Goal: Use online tool/utility: Utilize a website feature to perform a specific function

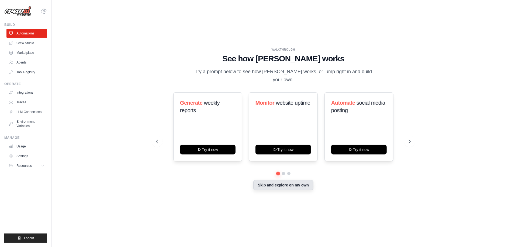
click at [304, 182] on button "Skip and explore on my own" at bounding box center [283, 185] width 60 height 10
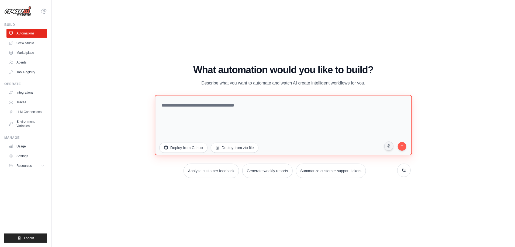
click at [275, 122] on textarea at bounding box center [283, 125] width 257 height 60
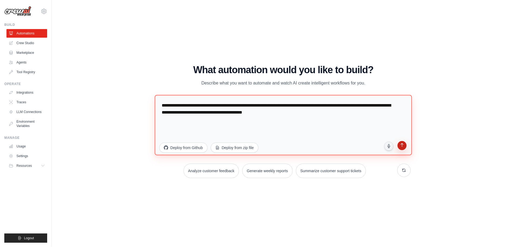
type textarea "**********"
click at [402, 142] on button "submit" at bounding box center [402, 146] width 11 height 11
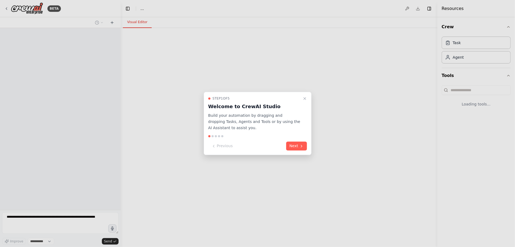
select select "****"
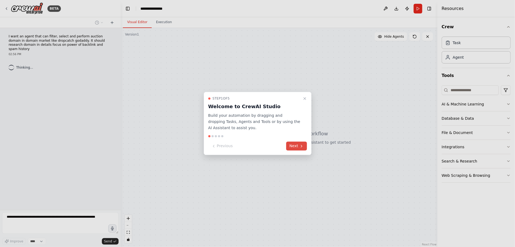
click at [300, 148] on icon at bounding box center [301, 146] width 4 height 4
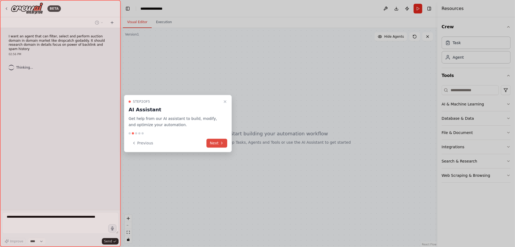
click at [212, 147] on button "Next" at bounding box center [217, 143] width 21 height 9
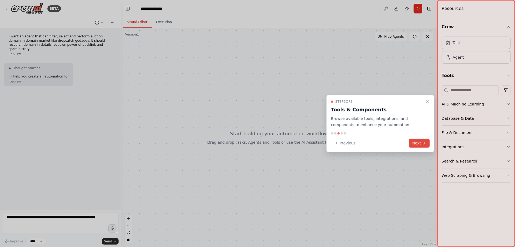
click at [416, 145] on button "Next" at bounding box center [419, 143] width 21 height 9
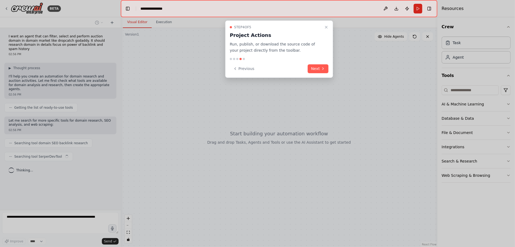
click at [308, 64] on div "Previous Next" at bounding box center [279, 68] width 99 height 9
click at [313, 64] on button "Next" at bounding box center [318, 68] width 21 height 9
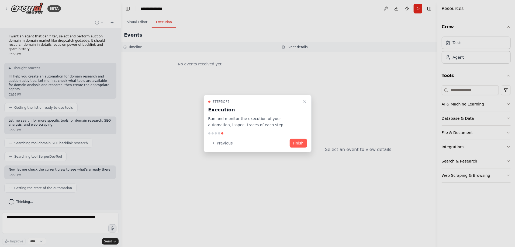
click at [29, 133] on div at bounding box center [257, 123] width 515 height 247
click at [296, 142] on button "Finish" at bounding box center [298, 143] width 17 height 9
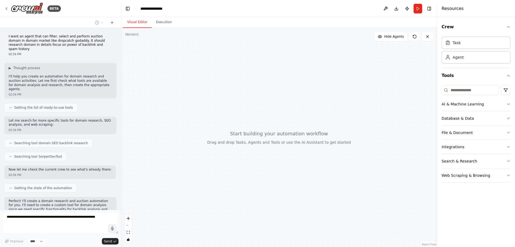
scroll to position [128, 0]
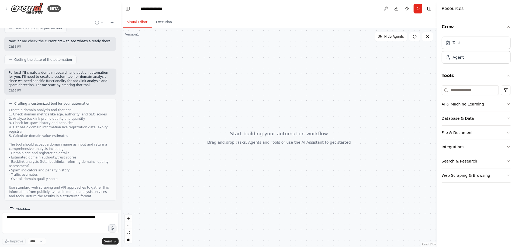
click at [493, 109] on button "AI & Machine Learning" at bounding box center [475, 104] width 69 height 14
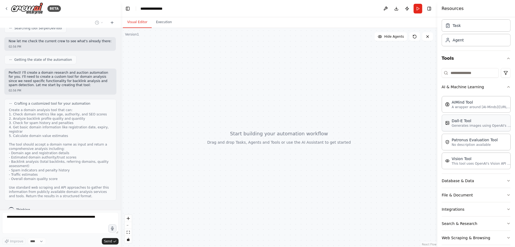
scroll to position [24, 0]
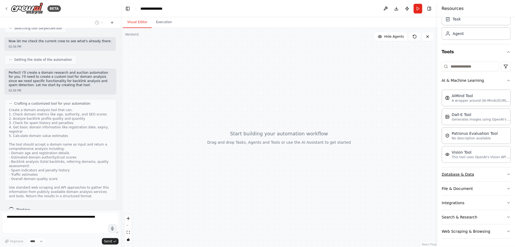
click at [506, 172] on icon "button" at bounding box center [508, 174] width 4 height 4
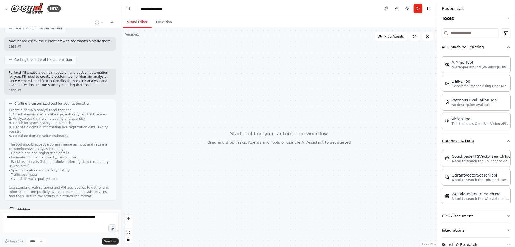
scroll to position [85, 0]
click at [499, 47] on button "AI & Machine Learning" at bounding box center [475, 47] width 69 height 14
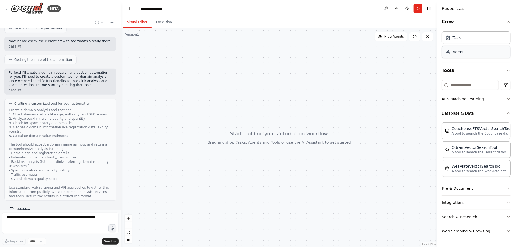
scroll to position [5, 0]
click at [506, 114] on div "Crew Task Agent Tools AI & Machine Learning Database & Data CouchbaseFTSVectorS…" at bounding box center [476, 132] width 78 height 230
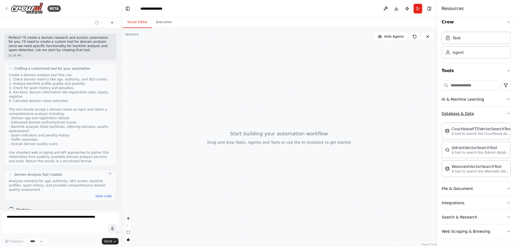
click at [506, 114] on icon "button" at bounding box center [508, 114] width 4 height 4
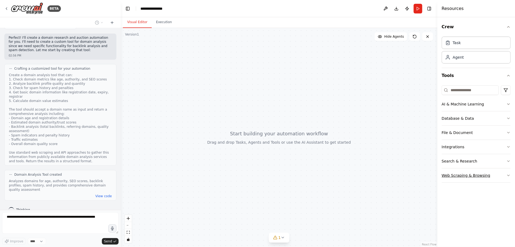
click at [502, 177] on button "Web Scraping & Browsing" at bounding box center [475, 176] width 69 height 14
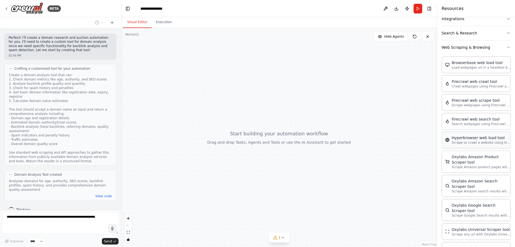
scroll to position [135, 0]
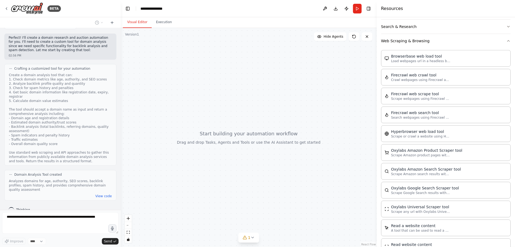
drag, startPoint x: 437, startPoint y: 135, endPoint x: 377, endPoint y: 134, distance: 60.9
click at [377, 134] on div at bounding box center [378, 123] width 2 height 247
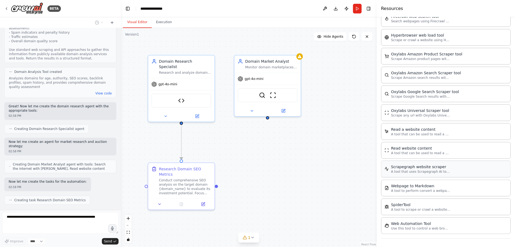
scroll to position [280, 0]
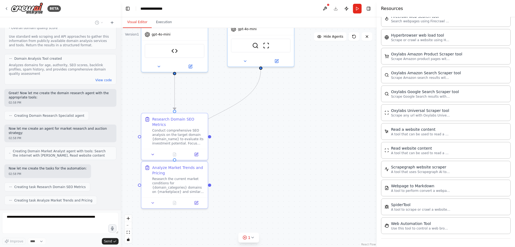
drag, startPoint x: 342, startPoint y: 172, endPoint x: 335, endPoint y: 121, distance: 51.7
click at [335, 121] on div ".deletable-edge-delete-btn { width: 20px; height: 20px; border: 0px solid #ffff…" at bounding box center [249, 137] width 256 height 219
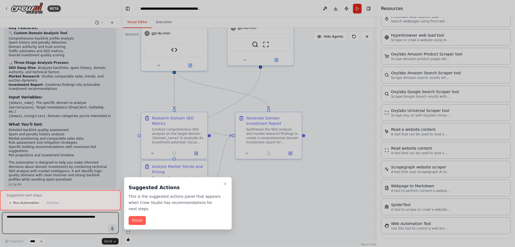
scroll to position [581, 0]
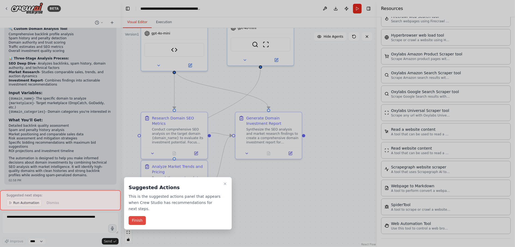
click at [138, 216] on button "Finish" at bounding box center [136, 220] width 17 height 9
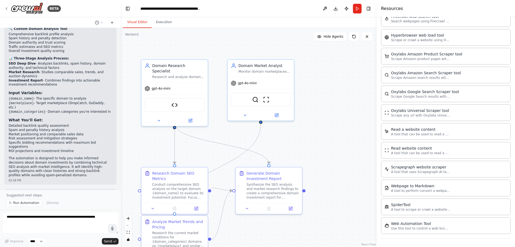
drag, startPoint x: 331, startPoint y: 140, endPoint x: 331, endPoint y: 196, distance: 55.5
click at [331, 196] on div ".deletable-edge-delete-btn { width: 20px; height: 20px; border: 0px solid #ffff…" at bounding box center [249, 137] width 256 height 219
click at [189, 82] on div "gpt-4o-mini" at bounding box center [174, 88] width 66 height 12
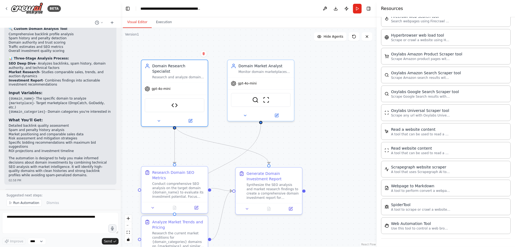
click at [180, 182] on div "Conduct comprehensive SEO analysis on the target domain {domain_name} to evalua…" at bounding box center [178, 190] width 52 height 17
click at [154, 206] on icon at bounding box center [153, 208] width 4 height 4
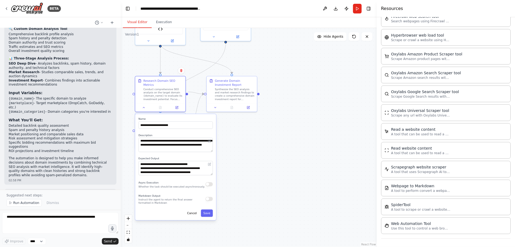
drag, startPoint x: 312, startPoint y: 208, endPoint x: 296, endPoint y: 109, distance: 100.4
click at [296, 109] on div ".deletable-edge-delete-btn { width: 20px; height: 20px; border: 0px solid #ffff…" at bounding box center [249, 137] width 256 height 219
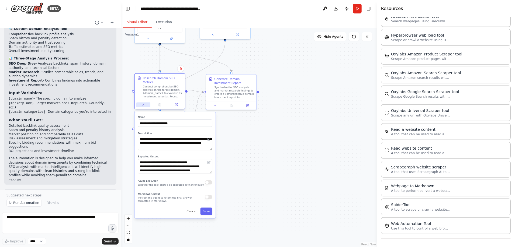
click at [145, 103] on button at bounding box center [143, 105] width 14 height 5
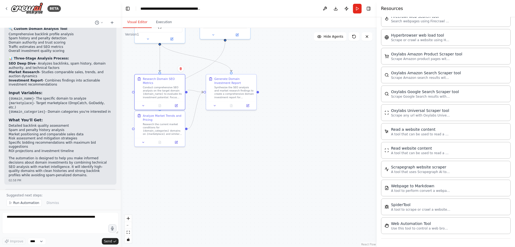
drag, startPoint x: 311, startPoint y: 131, endPoint x: 322, endPoint y: 192, distance: 61.4
click at [322, 192] on div ".deletable-edge-delete-btn { width: 20px; height: 20px; border: 0px solid #ffff…" at bounding box center [249, 137] width 256 height 219
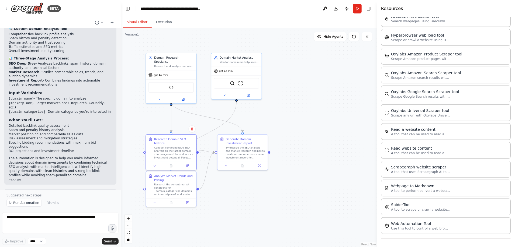
click at [298, 174] on div ".deletable-edge-delete-btn { width: 20px; height: 20px; border: 0px solid #ffff…" at bounding box center [249, 137] width 256 height 219
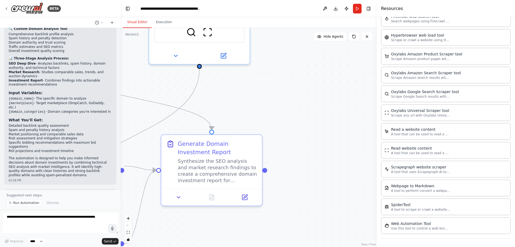
drag, startPoint x: 251, startPoint y: 110, endPoint x: 299, endPoint y: 187, distance: 90.3
click at [301, 191] on div ".deletable-edge-delete-btn { width: 20px; height: 20px; border: 0px solid #ffff…" at bounding box center [249, 137] width 256 height 219
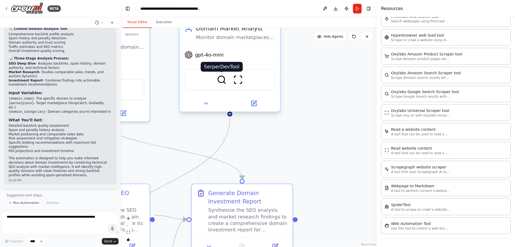
click at [223, 83] on img at bounding box center [222, 80] width 10 height 10
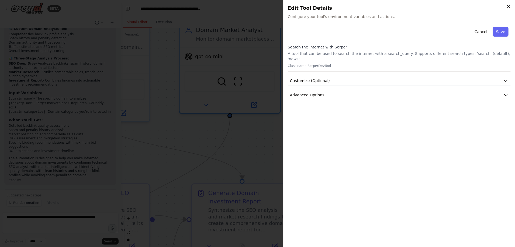
click at [510, 5] on icon "button" at bounding box center [508, 6] width 4 height 4
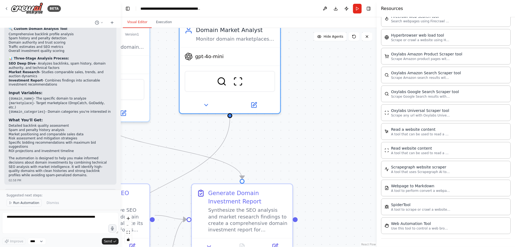
click at [28, 203] on span "Run Automation" at bounding box center [26, 203] width 26 height 4
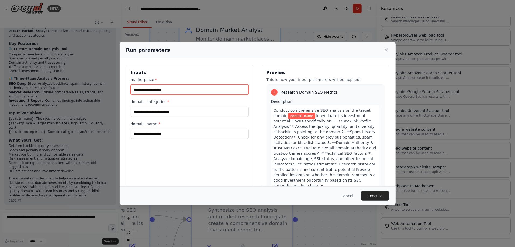
click at [148, 85] on input "marketplace *" at bounding box center [190, 90] width 118 height 10
click at [201, 118] on div "marketplace * domain_categories * domain_name *" at bounding box center [190, 108] width 118 height 62
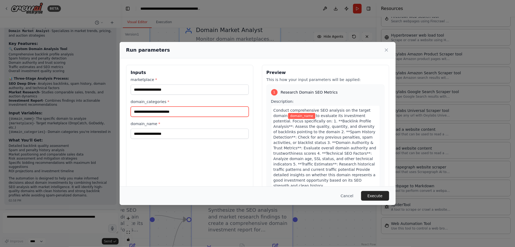
click at [205, 112] on input "domain_categories *" at bounding box center [190, 112] width 118 height 10
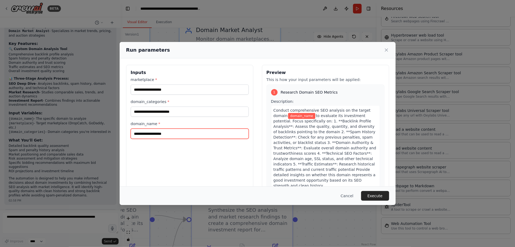
click at [196, 134] on input "domain_name *" at bounding box center [190, 134] width 118 height 10
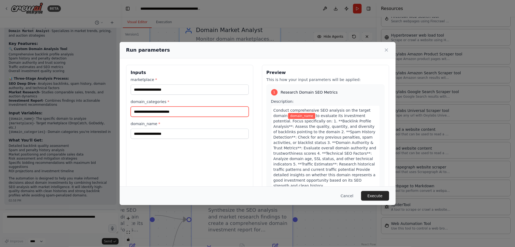
click at [204, 108] on input "domain_categories *" at bounding box center [190, 112] width 118 height 10
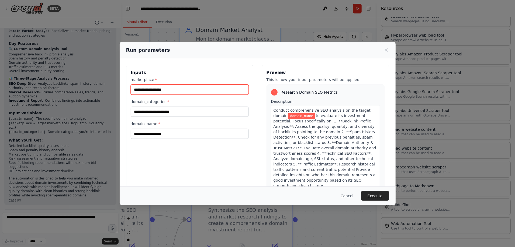
click at [205, 90] on input "marketplace *" at bounding box center [190, 90] width 118 height 10
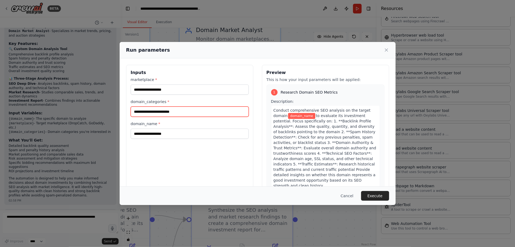
click at [204, 107] on input "domain_categories *" at bounding box center [190, 112] width 118 height 10
click at [384, 49] on icon at bounding box center [386, 49] width 5 height 5
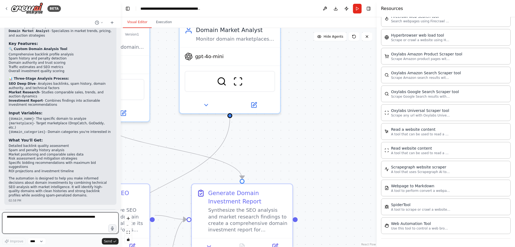
click at [54, 218] on textarea at bounding box center [60, 224] width 116 height 22
type textarea "**********"
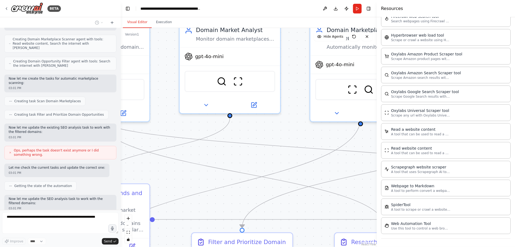
scroll to position [836, 0]
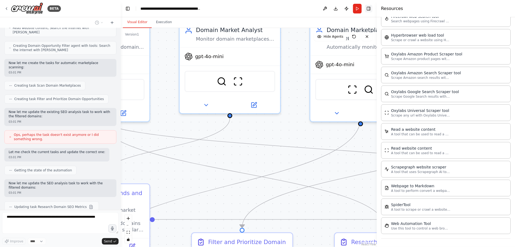
click at [371, 10] on button "Toggle Right Sidebar" at bounding box center [369, 9] width 8 height 8
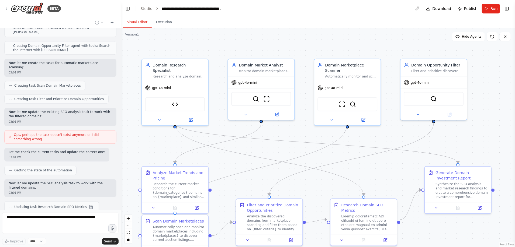
drag, startPoint x: 395, startPoint y: 155, endPoint x: 365, endPoint y: 150, distance: 30.3
click at [365, 150] on div ".deletable-edge-delete-btn { width: 20px; height: 20px; border: 0px solid #ffff…" at bounding box center [318, 137] width 394 height 219
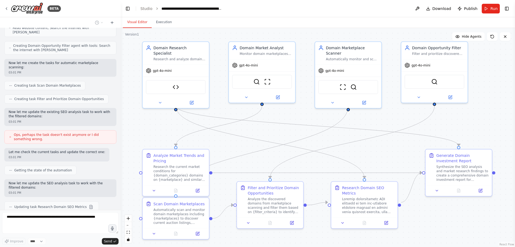
drag, startPoint x: 364, startPoint y: 149, endPoint x: 379, endPoint y: 126, distance: 28.0
click at [379, 126] on div ".deletable-edge-delete-btn { width: 20px; height: 20px; border: 0px solid #ffff…" at bounding box center [318, 137] width 394 height 219
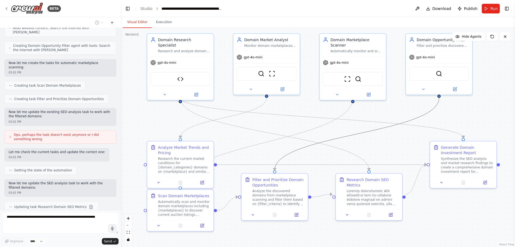
click at [377, 139] on div ".deletable-edge-delete-btn { width: 20px; height: 20px; border: 0px solid #ffff…" at bounding box center [318, 137] width 394 height 219
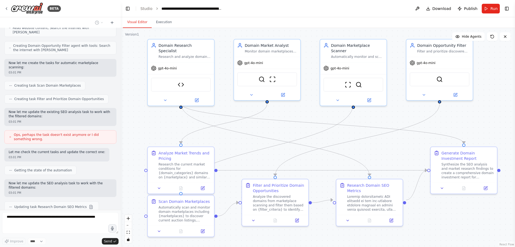
click at [377, 145] on div ".deletable-edge-delete-btn { width: 20px; height: 20px; border: 0px solid #ffff…" at bounding box center [318, 137] width 394 height 219
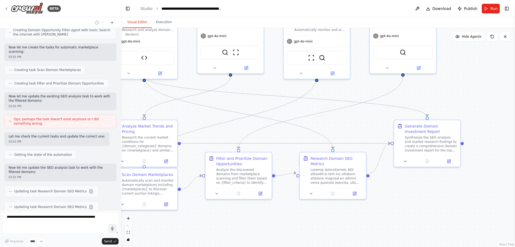
drag, startPoint x: 381, startPoint y: 130, endPoint x: 338, endPoint y: 127, distance: 42.7
click at [338, 127] on div ".deletable-edge-delete-btn { width: 20px; height: 20px; border: 0px solid #ffff…" at bounding box center [318, 137] width 394 height 219
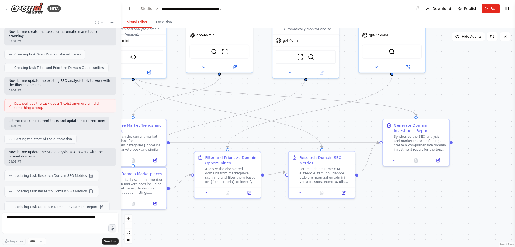
scroll to position [901, 0]
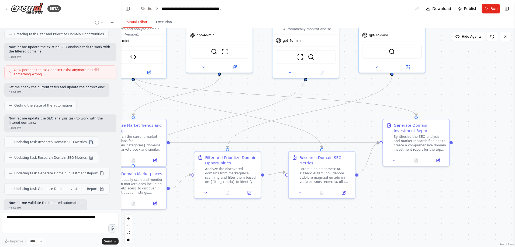
click at [88, 139] on button at bounding box center [91, 142] width 6 height 6
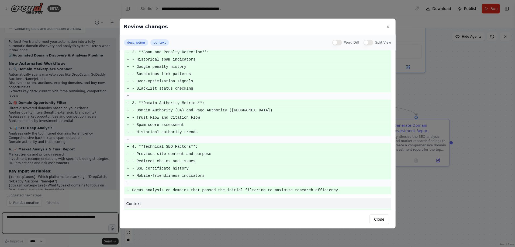
scroll to position [156, 0]
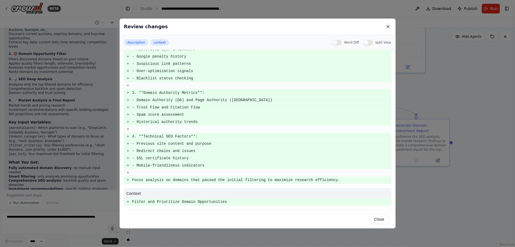
click at [386, 27] on button at bounding box center [388, 26] width 6 height 6
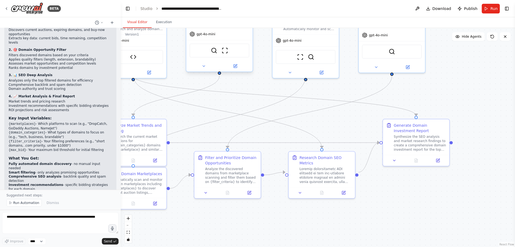
scroll to position [1151, 0]
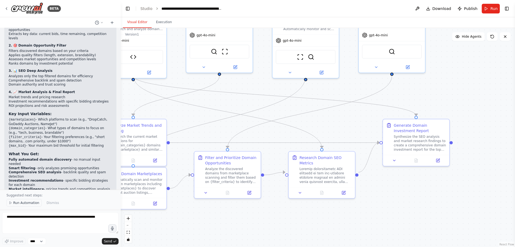
click at [21, 202] on span "Run Automation" at bounding box center [26, 203] width 26 height 4
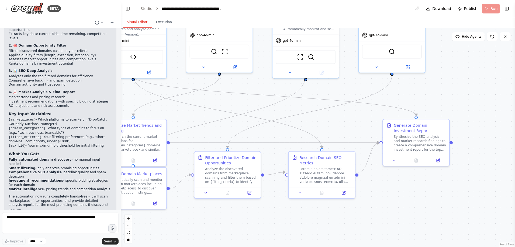
scroll to position [1131, 0]
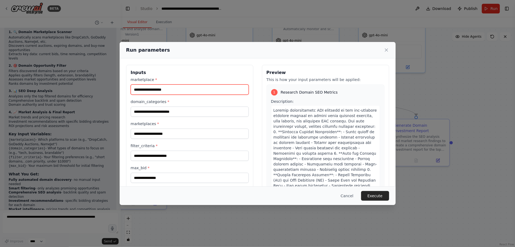
click at [183, 91] on input "marketplace *" at bounding box center [190, 90] width 118 height 10
type input "*********"
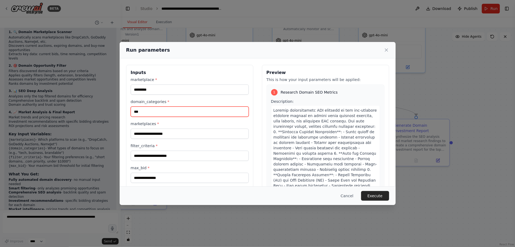
type input "***"
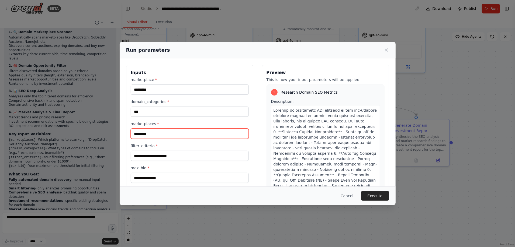
type input "*********"
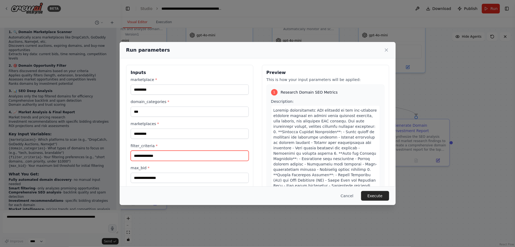
type input "**********"
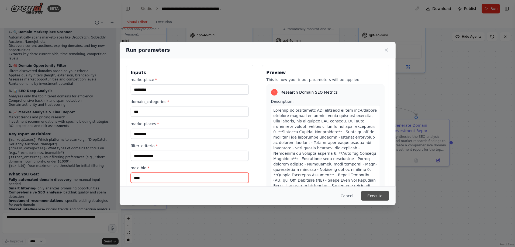
type input "****"
click at [376, 197] on button "Execute" at bounding box center [375, 196] width 28 height 10
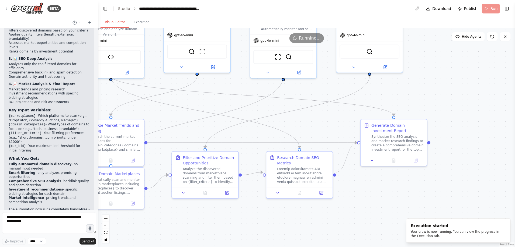
drag, startPoint x: 120, startPoint y: 98, endPoint x: 113, endPoint y: 98, distance: 6.7
click at [113, 98] on div "BETA I want an agent that can filter, select and perform auction domain in doma…" at bounding box center [257, 123] width 515 height 247
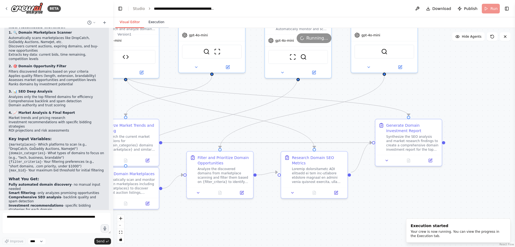
click at [148, 23] on button "Execution" at bounding box center [156, 22] width 25 height 11
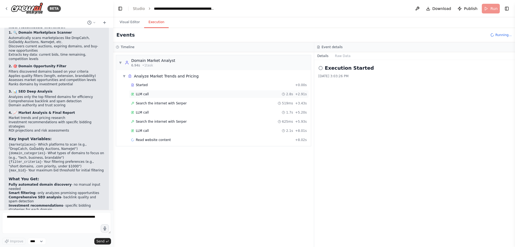
click at [157, 94] on div "LLM call 2.8s + 2.91s" at bounding box center [219, 94] width 176 height 4
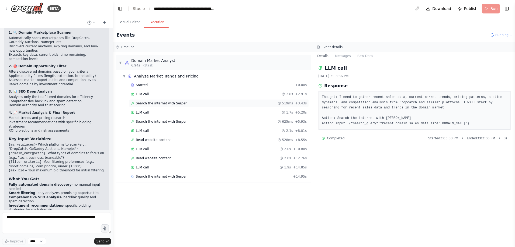
click at [159, 104] on span "Search the internet with Serper" at bounding box center [161, 103] width 51 height 4
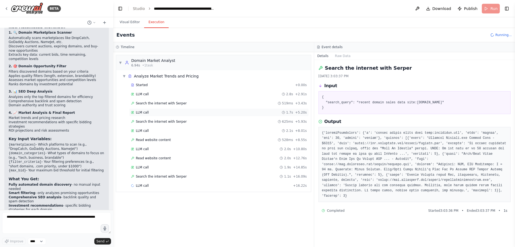
click at [241, 110] on div "LLM call 1.7s + 5.20s" at bounding box center [219, 113] width 180 height 8
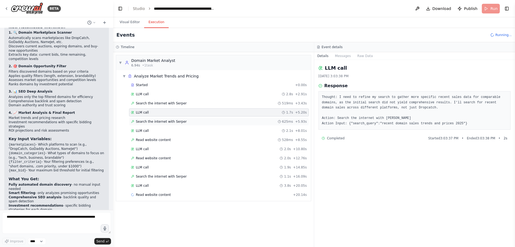
click at [234, 121] on div "Search the internet with Serper 625ms + 5.93s" at bounding box center [219, 122] width 176 height 4
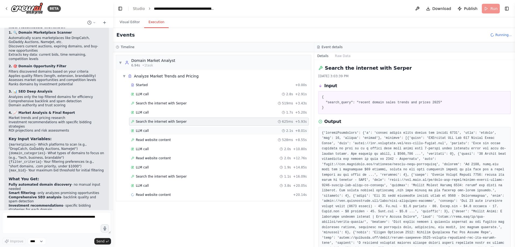
click at [230, 131] on div "LLM call 2.1s + 8.01s" at bounding box center [219, 131] width 176 height 4
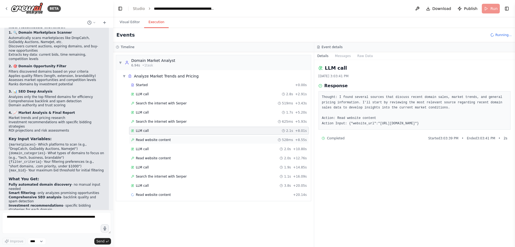
click at [227, 136] on div "Read website content 528ms + 8.55s" at bounding box center [219, 140] width 180 height 8
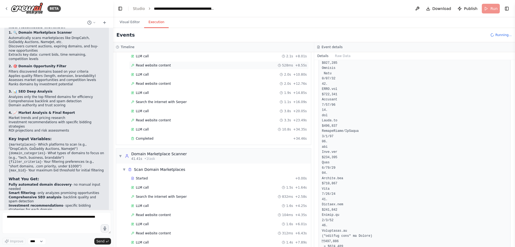
scroll to position [81, 0]
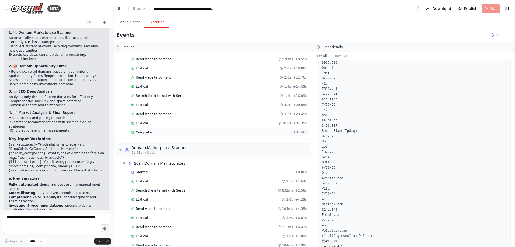
click at [263, 131] on div "Completed" at bounding box center [211, 132] width 160 height 4
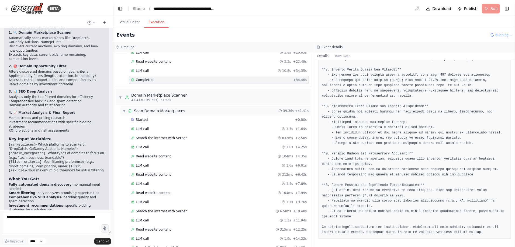
scroll to position [135, 0]
click at [185, 96] on div "▼ Domain Marketplace Scanner 41.41s (+39.36s) • 1 task" at bounding box center [213, 96] width 195 height 15
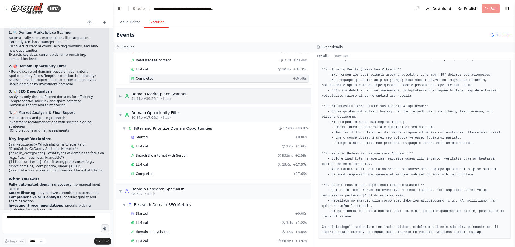
click at [185, 96] on div "▶ Domain Marketplace Scanner 41.41s (+39.36s) • 1 task" at bounding box center [213, 96] width 195 height 15
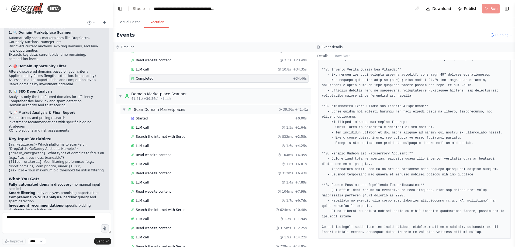
click at [183, 110] on div "▼ Scan Domain Marketplaces 39.36s + 41.41s" at bounding box center [215, 110] width 190 height 10
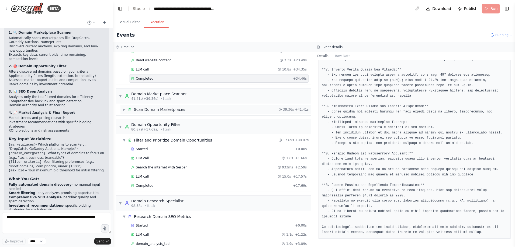
click at [183, 110] on div "▶ Scan Domain Marketplaces 39.36s + 41.41s" at bounding box center [215, 110] width 190 height 10
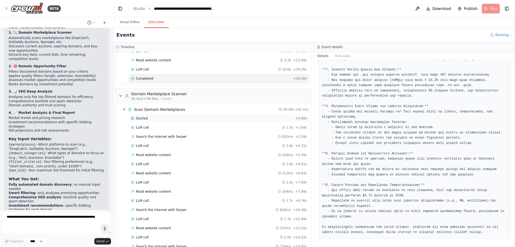
click at [182, 121] on div "Started + 0.00s" at bounding box center [219, 118] width 180 height 8
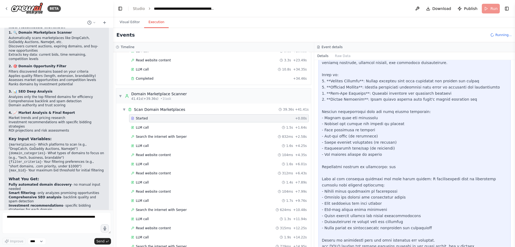
scroll to position [120, 0]
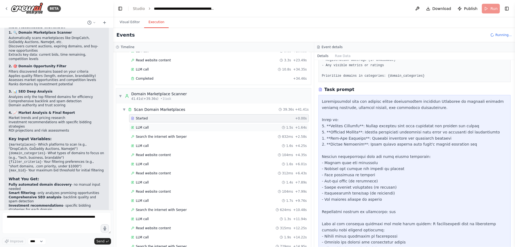
click at [219, 126] on div "LLM call 1.5s + 1.64s" at bounding box center [219, 128] width 176 height 4
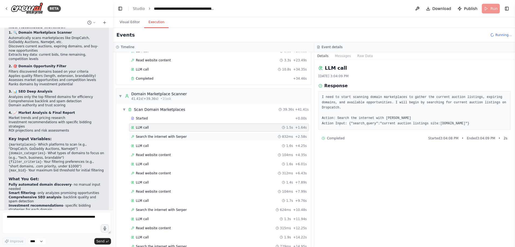
click at [217, 135] on div "Search the internet with Serper 832ms + 2.58s" at bounding box center [219, 137] width 176 height 4
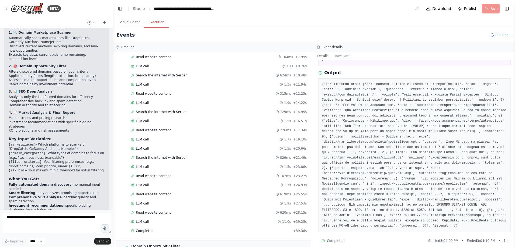
scroll to position [323, 0]
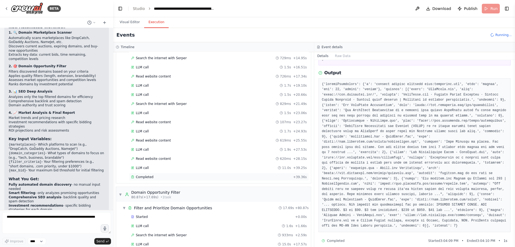
click at [204, 177] on div "Completed" at bounding box center [211, 177] width 160 height 4
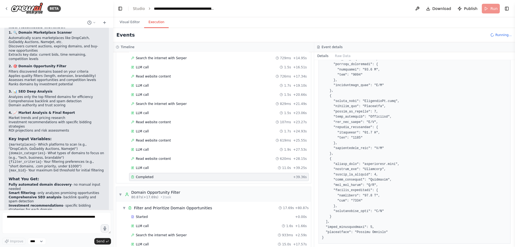
scroll to position [377, 0]
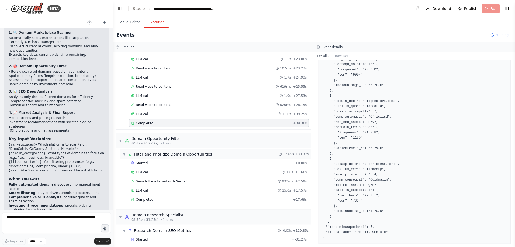
click at [261, 157] on div "▼ Filter and Prioritize Domain Opportunities 17.69s + 80.87s" at bounding box center [215, 154] width 190 height 10
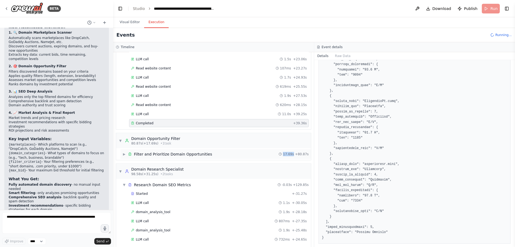
click at [261, 157] on div "▶ Filter and Prioritize Domain Opportunities 17.69s + 80.87s" at bounding box center [215, 154] width 190 height 10
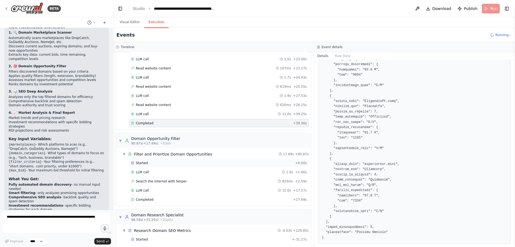
click at [258, 165] on div "Started" at bounding box center [212, 163] width 162 height 4
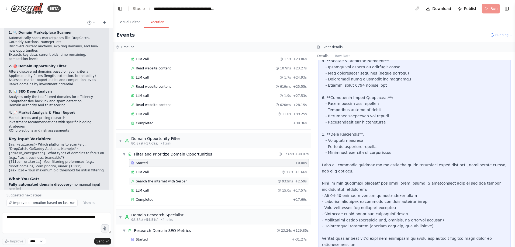
scroll to position [1185, 0]
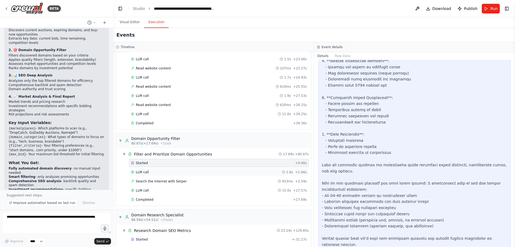
click at [273, 175] on div "LLM call 1.6s + 1.66s" at bounding box center [219, 172] width 180 height 8
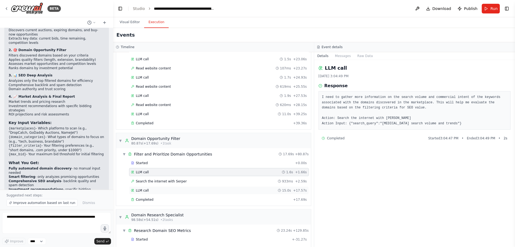
click at [270, 187] on div "LLM call 15.0s + 17.57s" at bounding box center [219, 191] width 180 height 8
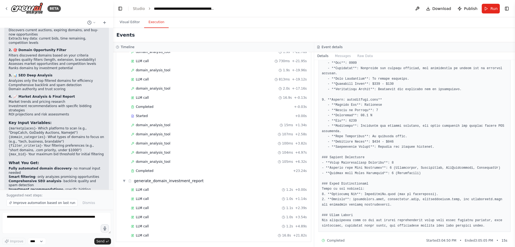
scroll to position [620, 0]
click at [260, 156] on div "domain_analysis_tool 104ms + 4.97s" at bounding box center [219, 153] width 180 height 8
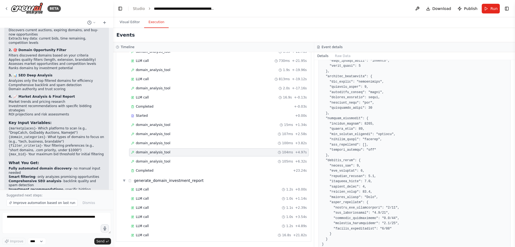
scroll to position [222, 0]
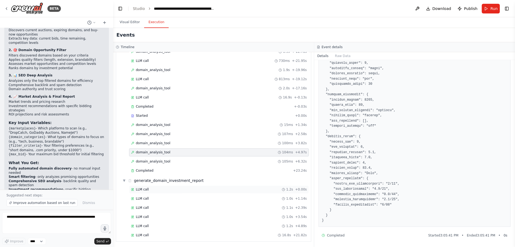
click at [239, 189] on div "LLM call 1.2s + 0.00s" at bounding box center [219, 190] width 176 height 4
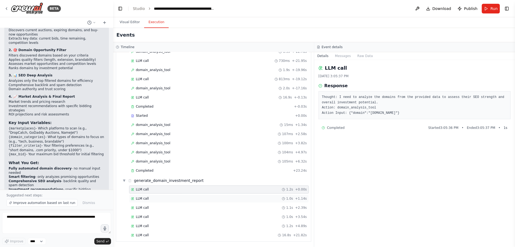
click at [239, 197] on div "LLM call 1.0s + 1.14s" at bounding box center [219, 199] width 176 height 4
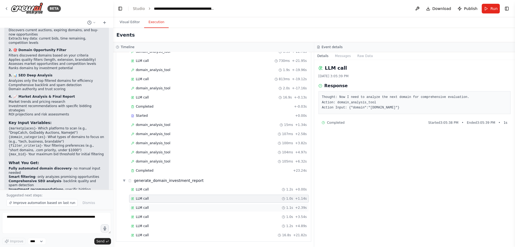
click at [233, 206] on div "LLM call 1.1s + 2.39s" at bounding box center [219, 208] width 176 height 4
click at [220, 227] on div "LLM call 1.2s + 4.89s" at bounding box center [219, 226] width 176 height 4
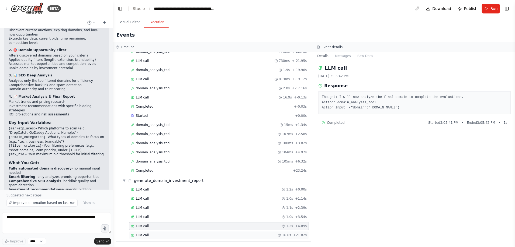
click at [220, 235] on div "LLM call 16.8s + 21.82s" at bounding box center [219, 236] width 176 height 4
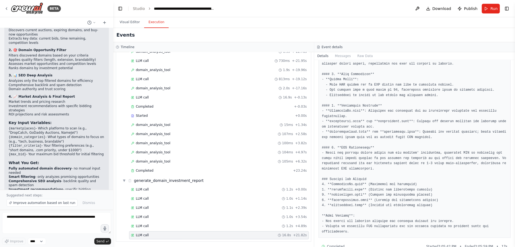
scroll to position [297, 0]
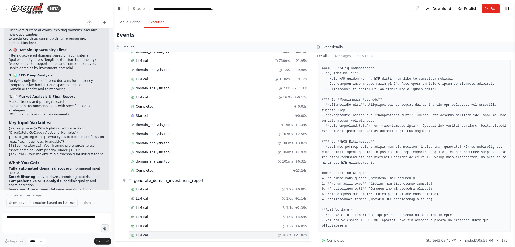
click at [40, 204] on span "Improve automation based on last run" at bounding box center [44, 203] width 62 height 4
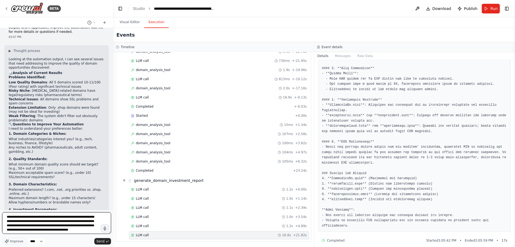
scroll to position [3, 0]
type textarea "**********"
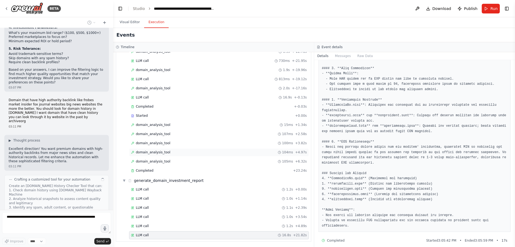
scroll to position [1615, 0]
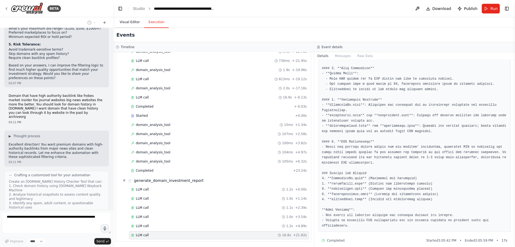
click at [132, 23] on button "Visual Editor" at bounding box center [129, 22] width 29 height 11
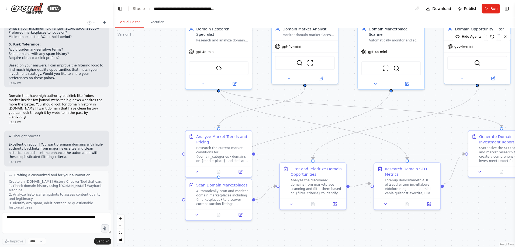
drag, startPoint x: 316, startPoint y: 217, endPoint x: 409, endPoint y: 228, distance: 93.9
click at [409, 228] on div ".deletable-edge-delete-btn { width: 20px; height: 20px; border: 0px solid #ffff…" at bounding box center [314, 137] width 402 height 219
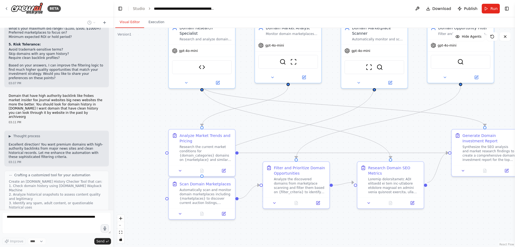
drag, startPoint x: 401, startPoint y: 228, endPoint x: 381, endPoint y: 227, distance: 20.2
click at [381, 227] on div ".deletable-edge-delete-btn { width: 20px; height: 20px; border: 0px solid #ffff…" at bounding box center [314, 137] width 402 height 219
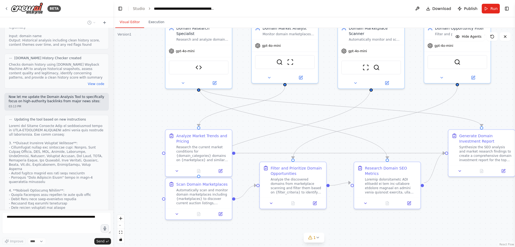
scroll to position [1856, 0]
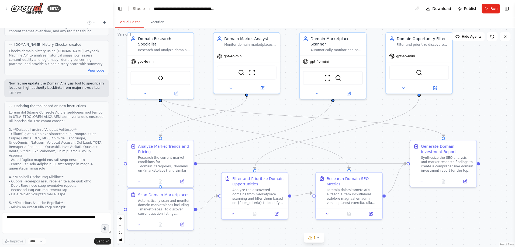
drag, startPoint x: 307, startPoint y: 120, endPoint x: 269, endPoint y: 131, distance: 39.7
click at [269, 131] on div ".deletable-edge-delete-btn { width: 20px; height: 20px; border: 0px solid #ffff…" at bounding box center [314, 137] width 402 height 219
drag, startPoint x: 60, startPoint y: 103, endPoint x: 72, endPoint y: 153, distance: 51.6
click at [71, 152] on div at bounding box center [56, 189] width 95 height 159
click at [76, 157] on div at bounding box center [56, 189] width 95 height 159
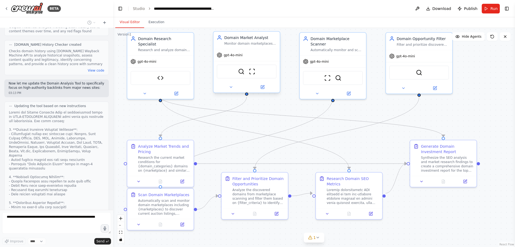
click at [256, 52] on div "gpt-4o-mini" at bounding box center [246, 55] width 66 height 12
click at [244, 74] on img at bounding box center [241, 71] width 6 height 6
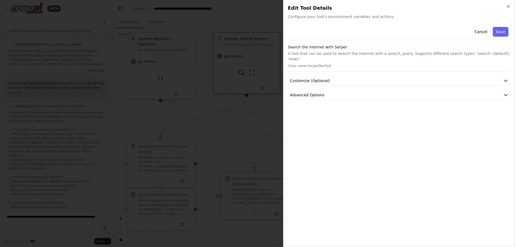
click at [251, 70] on div at bounding box center [257, 123] width 515 height 247
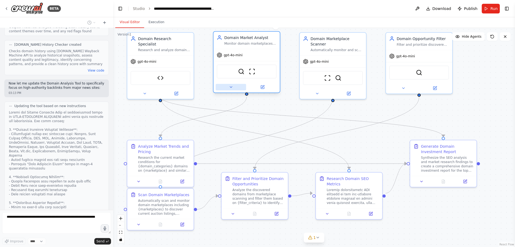
click at [228, 87] on button at bounding box center [230, 87] width 30 height 6
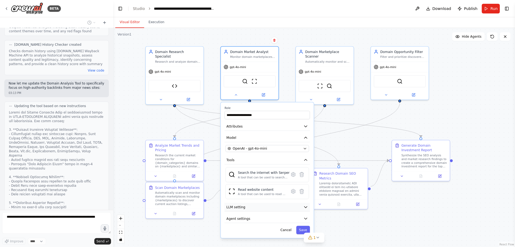
click at [273, 206] on button "LLM setting" at bounding box center [266, 207] width 85 height 9
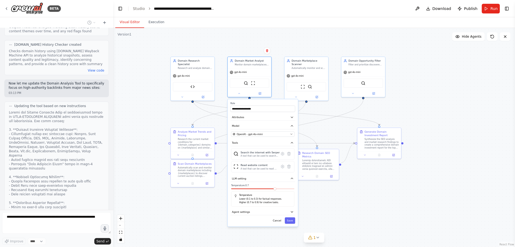
drag, startPoint x: 355, startPoint y: 220, endPoint x: 348, endPoint y: 190, distance: 30.6
click at [348, 190] on div ".deletable-edge-delete-btn { width: 20px; height: 20px; border: 0px solid #ffff…" at bounding box center [314, 137] width 402 height 219
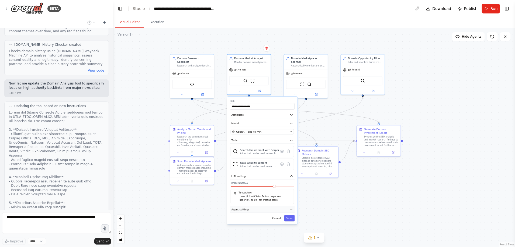
click at [281, 210] on button "Agent settings" at bounding box center [262, 210] width 65 height 6
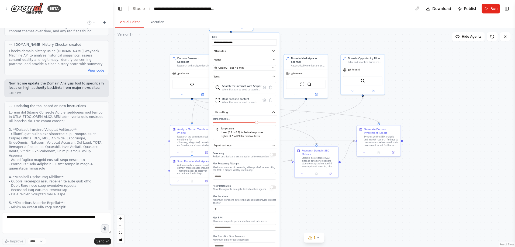
drag, startPoint x: 282, startPoint y: 206, endPoint x: 264, endPoint y: 142, distance: 66.5
click at [264, 142] on div "**********" at bounding box center [244, 147] width 70 height 228
click at [335, 192] on div ".deletable-edge-delete-btn { width: 20px; height: 20px; border: 0px solid #ffff…" at bounding box center [314, 137] width 402 height 219
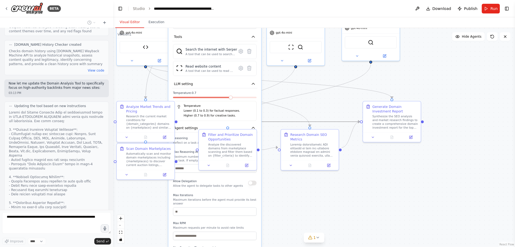
drag, startPoint x: 322, startPoint y: 138, endPoint x: 332, endPoint y: 203, distance: 65.7
click at [332, 203] on div ".deletable-edge-delete-btn { width: 20px; height: 20px; border: 0px solid #ffff…" at bounding box center [314, 137] width 402 height 219
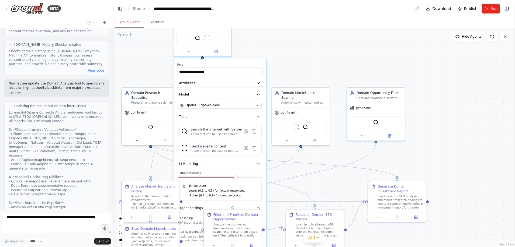
drag, startPoint x: 328, startPoint y: 83, endPoint x: 335, endPoint y: 168, distance: 85.2
click at [335, 167] on div ".deletable-edge-delete-btn { width: 20px; height: 20px; border: 0px solid #ffff…" at bounding box center [314, 137] width 402 height 219
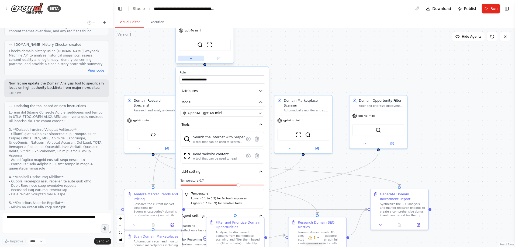
click at [194, 60] on button at bounding box center [191, 59] width 26 height 6
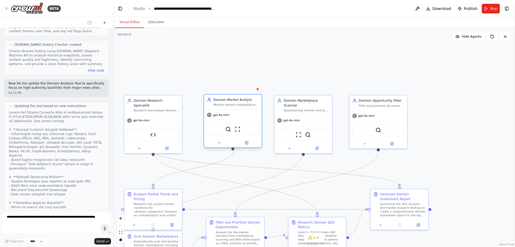
drag, startPoint x: 192, startPoint y: 50, endPoint x: 220, endPoint y: 135, distance: 89.8
click at [220, 135] on div "SerperDevTool ScrapeWebsiteTool" at bounding box center [233, 129] width 52 height 12
click at [296, 85] on div ".deletable-edge-delete-btn { width: 20px; height: 20px; border: 0px solid #ffff…" at bounding box center [314, 137] width 402 height 219
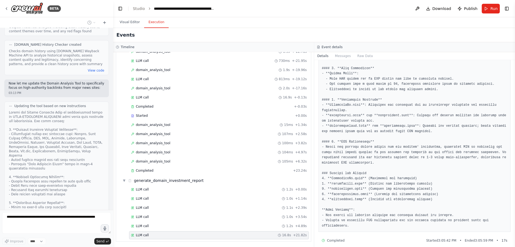
click at [152, 26] on button "Execution" at bounding box center [156, 22] width 25 height 11
click at [127, 20] on button "Visual Editor" at bounding box center [129, 22] width 29 height 11
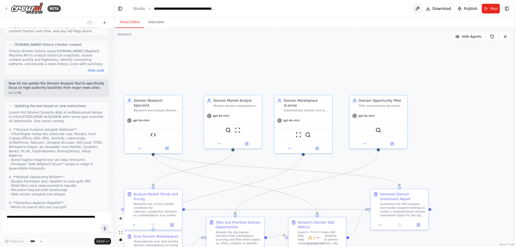
click at [420, 9] on button at bounding box center [417, 9] width 9 height 10
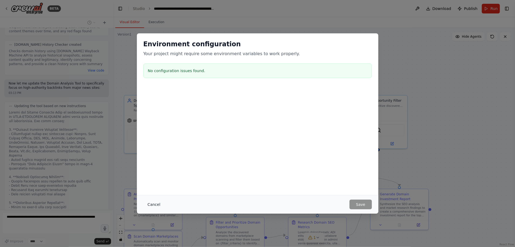
click at [155, 203] on button "Cancel" at bounding box center [153, 205] width 21 height 10
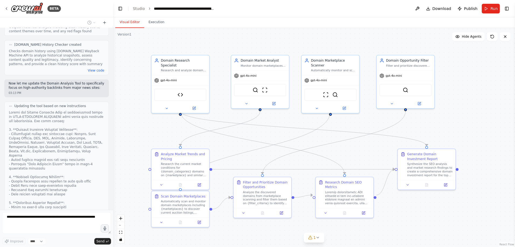
drag, startPoint x: 222, startPoint y: 84, endPoint x: 249, endPoint y: 44, distance: 48.5
click at [249, 44] on div ".deletable-edge-delete-btn { width: 20px; height: 20px; border: 0px solid #ffff…" at bounding box center [314, 137] width 402 height 219
click at [314, 236] on span "1" at bounding box center [314, 237] width 2 height 5
drag, startPoint x: 296, startPoint y: 237, endPoint x: 356, endPoint y: 238, distance: 59.5
click at [359, 238] on div "Version 1 Show Tools Hide Agents .deletable-edge-delete-btn { width: 20px; heig…" at bounding box center [314, 137] width 402 height 219
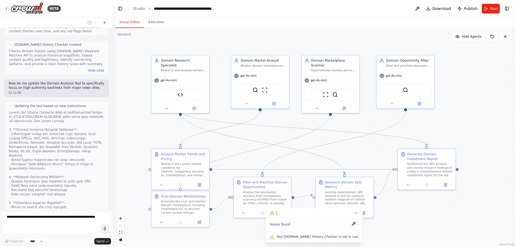
click at [336, 238] on span "Tool Archive.org History Checker is not in use" at bounding box center [317, 237] width 82 height 4
click at [349, 224] on button at bounding box center [353, 224] width 9 height 6
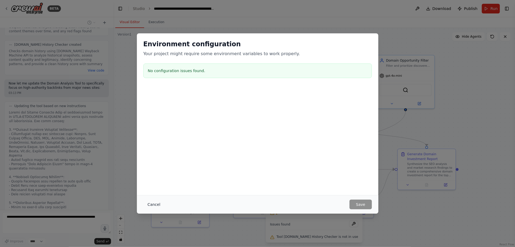
click at [153, 205] on button "Cancel" at bounding box center [153, 205] width 21 height 10
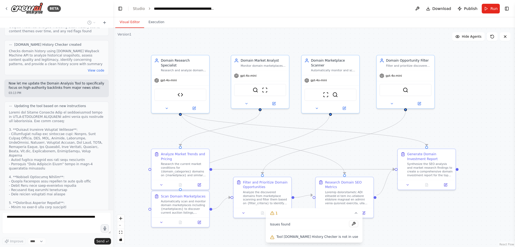
click at [290, 225] on span "Issues found" at bounding box center [280, 224] width 20 height 4
click at [294, 237] on span "Tool Archive.org History Checker is not in use" at bounding box center [317, 237] width 82 height 4
click at [294, 239] on span "Tool Archive.org History Checker is not in use" at bounding box center [317, 237] width 82 height 4
click at [283, 238] on div "Tool Archive.org History Checker is not in use" at bounding box center [314, 237] width 88 height 7
click at [337, 211] on button "1" at bounding box center [314, 213] width 97 height 10
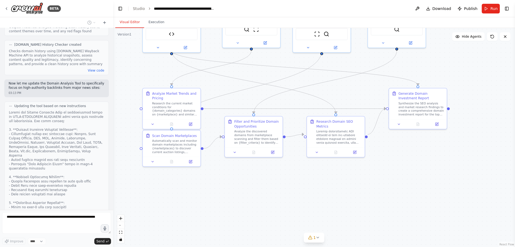
drag, startPoint x: 237, startPoint y: 229, endPoint x: 233, endPoint y: 162, distance: 66.7
click at [233, 162] on div ".deletable-edge-delete-btn { width: 20px; height: 20px; border: 0px solid #ffff…" at bounding box center [314, 137] width 402 height 219
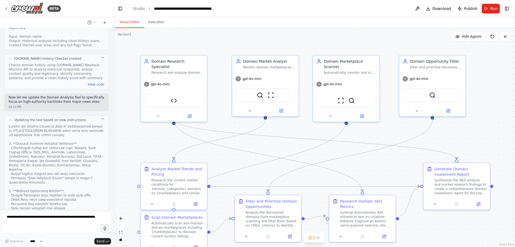
scroll to position [1842, 0]
click at [53, 225] on textarea at bounding box center [56, 224] width 109 height 22
click at [67, 214] on textarea at bounding box center [56, 224] width 109 height 22
click at [67, 215] on textarea at bounding box center [56, 224] width 109 height 22
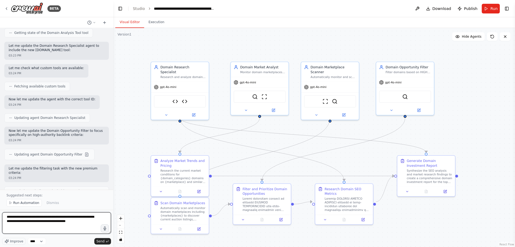
scroll to position [2158, 0]
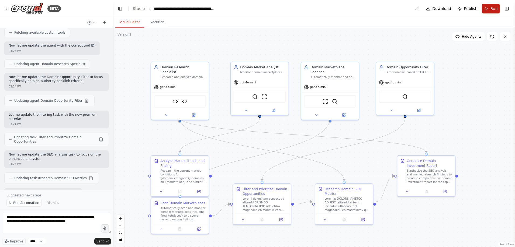
click at [487, 9] on button "Run" at bounding box center [491, 9] width 18 height 10
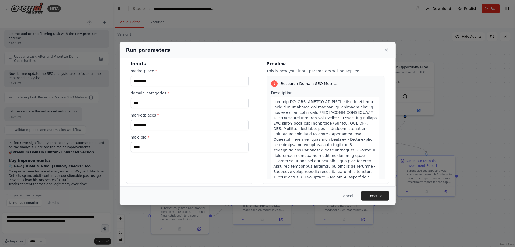
scroll to position [12, 0]
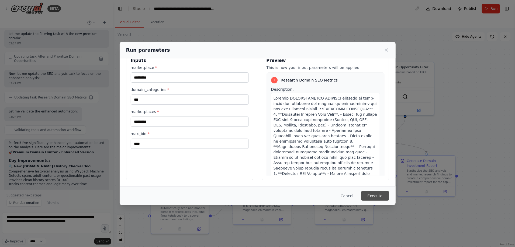
click at [376, 194] on button "Execute" at bounding box center [375, 196] width 28 height 10
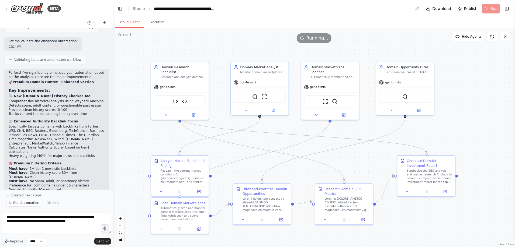
scroll to position [2320, 0]
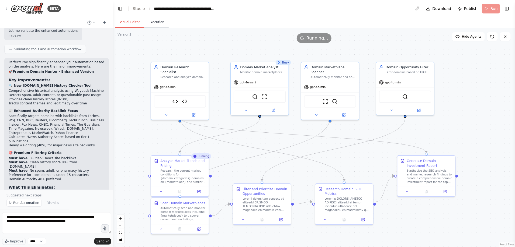
click at [152, 22] on button "Execution" at bounding box center [156, 22] width 25 height 11
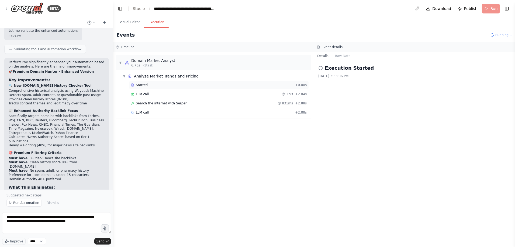
click at [147, 84] on div "Started" at bounding box center [212, 85] width 162 height 4
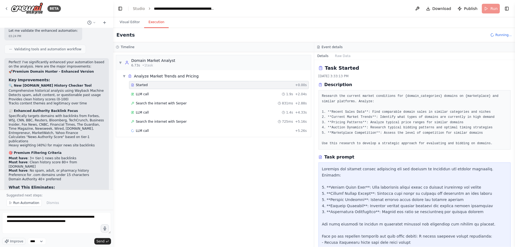
scroll to position [35, 0]
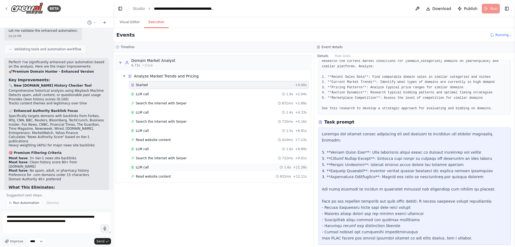
click at [221, 165] on div "LLM call 1.6s + 11.28s" at bounding box center [219, 167] width 176 height 4
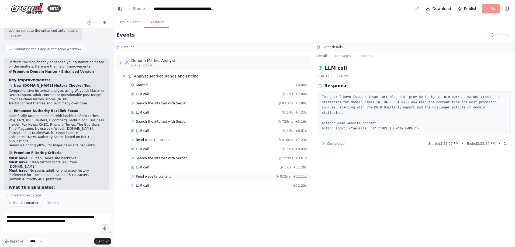
click at [213, 176] on div "Read website content 832ms + 12.11s" at bounding box center [219, 177] width 176 height 4
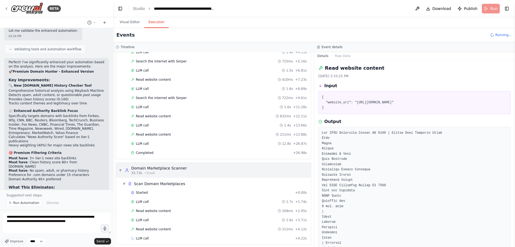
scroll to position [64, 0]
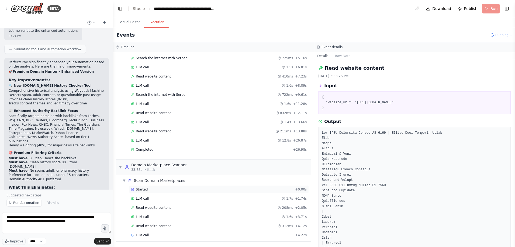
click at [220, 188] on div "Started" at bounding box center [212, 189] width 162 height 4
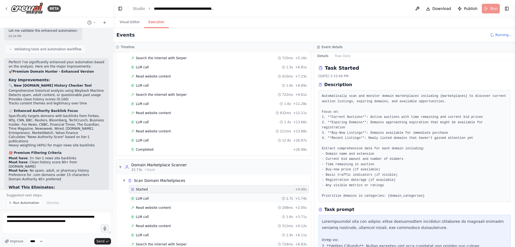
click at [196, 199] on div "LLM call 1.7s + 1.74s" at bounding box center [219, 199] width 176 height 4
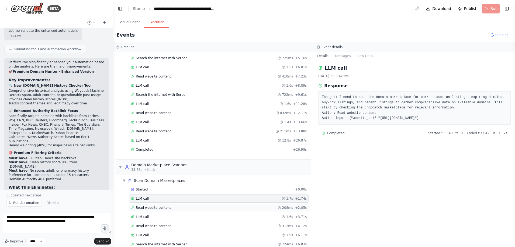
click at [197, 207] on div "Read website content 208ms + 2.05s" at bounding box center [219, 208] width 176 height 4
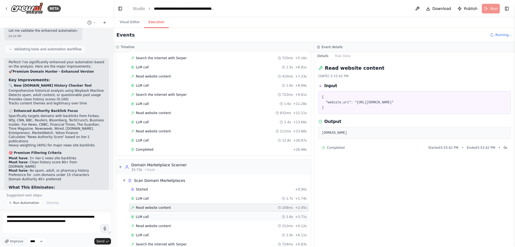
click at [195, 213] on div "LLM call 1.6s + 3.71s" at bounding box center [219, 217] width 180 height 8
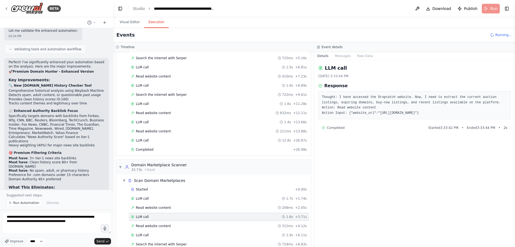
scroll to position [91, 0]
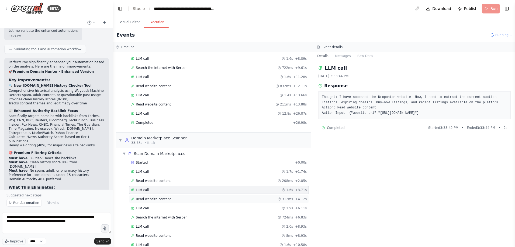
click at [199, 201] on div "Read website content 312ms + 4.12s" at bounding box center [219, 199] width 180 height 8
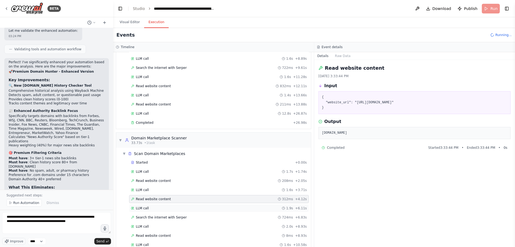
click at [199, 207] on div "LLM call 1.9s + 6.11s" at bounding box center [219, 208] width 176 height 4
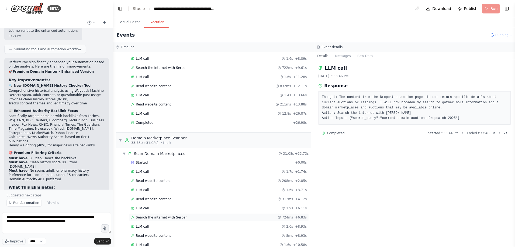
click at [197, 214] on div "Search the internet with Serper 724ms + 6.83s" at bounding box center [219, 218] width 180 height 8
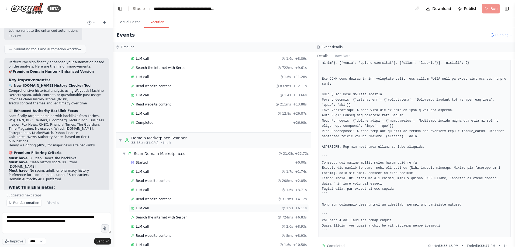
scroll to position [144, 0]
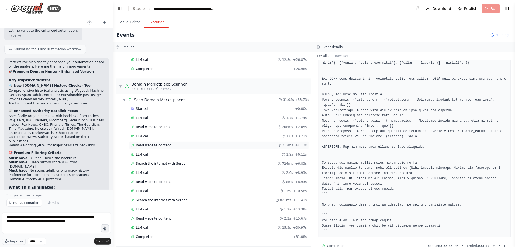
click at [221, 144] on div "Read website content 312ms + 4.12s" at bounding box center [219, 145] width 176 height 4
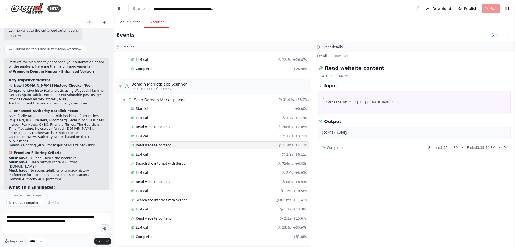
scroll to position [0, 0]
click at [218, 162] on div "Search the internet with Serper 724ms + 6.83s" at bounding box center [219, 164] width 176 height 4
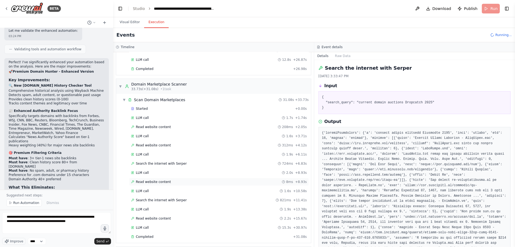
click at [197, 181] on div "Read website content 8ms + 8.93s" at bounding box center [219, 182] width 176 height 4
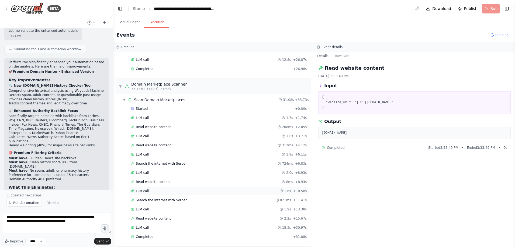
click at [230, 189] on div "LLM call 1.6s + 10.58s" at bounding box center [219, 191] width 176 height 4
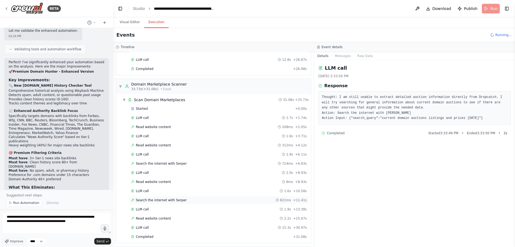
click at [231, 198] on div "Search the internet with Serper 821ms + 11.41s" at bounding box center [219, 200] width 176 height 4
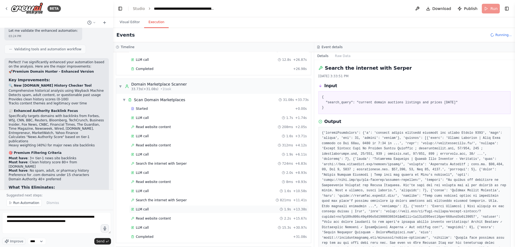
click at [229, 209] on div "LLM call 1.9s + 13.38s" at bounding box center [219, 209] width 176 height 4
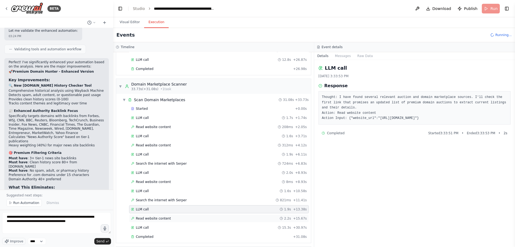
click at [227, 217] on div "Read website content 2.2s + 15.67s" at bounding box center [219, 219] width 176 height 4
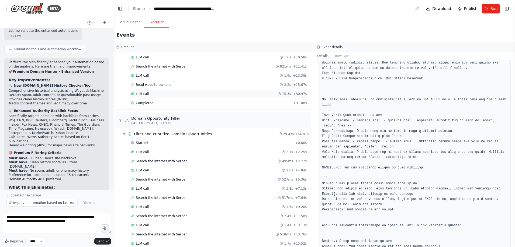
scroll to position [279, 0]
click at [204, 134] on div "▼ Filter and Prioritize Domain Opportunities 29.43s + 64.81s" at bounding box center [215, 133] width 190 height 10
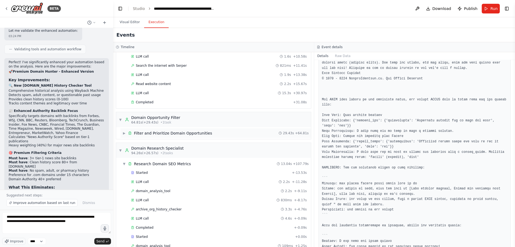
click at [206, 134] on div "▶ Filter and Prioritize Domain Opportunities 29.43s + 64.81s" at bounding box center [215, 133] width 190 height 10
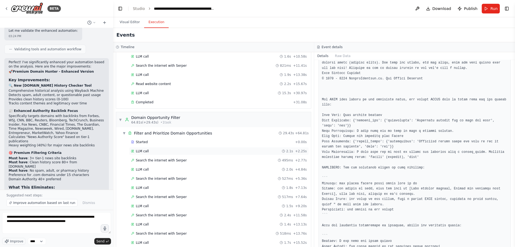
click at [206, 152] on div "LLM call 2.1s + 2.25s" at bounding box center [219, 151] width 176 height 4
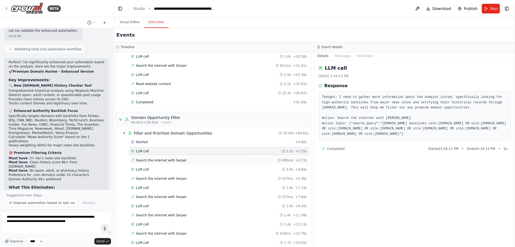
click at [213, 158] on div "Search the internet with Serper 495ms + 2.77s" at bounding box center [219, 160] width 176 height 4
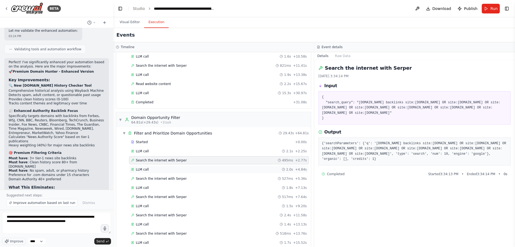
click at [207, 171] on div "LLM call 2.0s + 4.84s" at bounding box center [219, 170] width 180 height 8
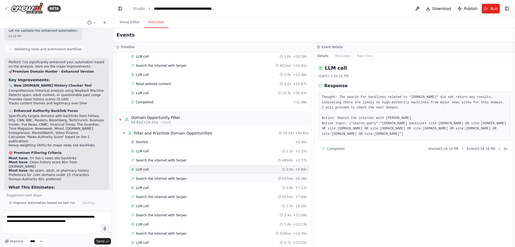
click at [203, 179] on div "Search the internet with Serper 527ms + 5.36s" at bounding box center [219, 179] width 176 height 4
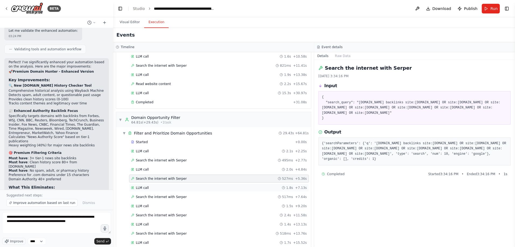
click at [202, 189] on div "LLM call 1.8s + 7.13s" at bounding box center [219, 188] width 176 height 4
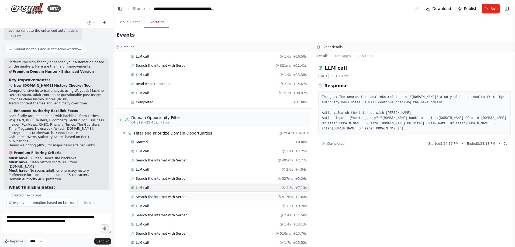
click at [198, 198] on div "Search the internet with Serper 517ms + 7.64s" at bounding box center [219, 197] width 176 height 4
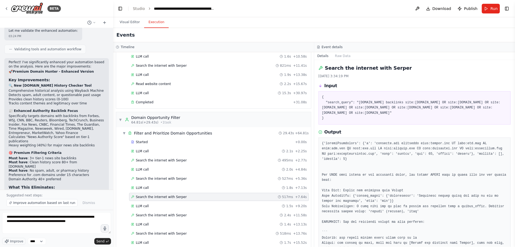
scroll to position [306, 0]
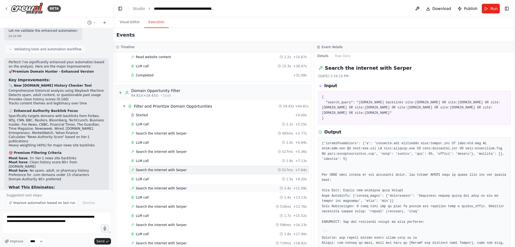
click at [203, 188] on div "Search the internet with Serper 2.4s + 11.58s" at bounding box center [219, 188] width 176 height 4
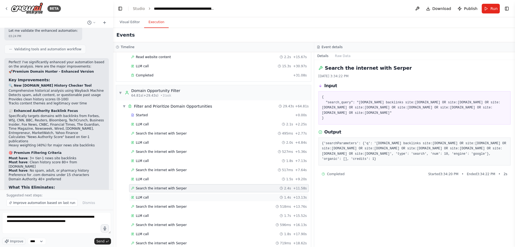
click at [200, 196] on div "LLM call 1.4s + 13.13s" at bounding box center [219, 198] width 176 height 4
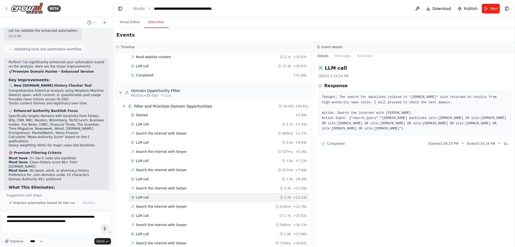
scroll to position [387, 0]
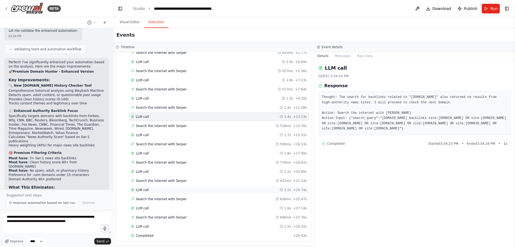
click at [203, 188] on div "LLM call 3.2s + 24.74s" at bounding box center [219, 190] width 176 height 4
click at [206, 177] on div "Search the internet with Serper 631ms + 21.53s" at bounding box center [219, 181] width 180 height 8
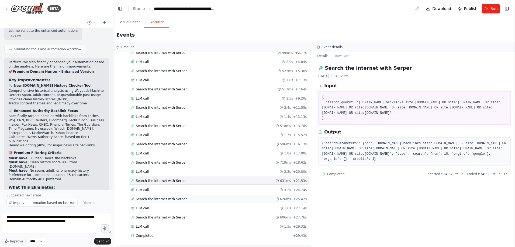
click at [201, 198] on div "Search the internet with Serper 626ms + 25.47s" at bounding box center [219, 199] width 176 height 4
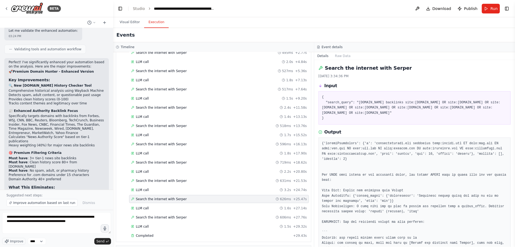
scroll to position [495, 0]
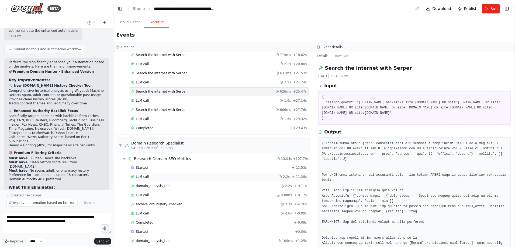
click at [204, 179] on div "LLM call 2.2s + -11.28s" at bounding box center [219, 177] width 180 height 8
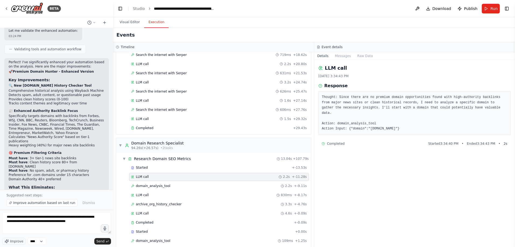
scroll to position [556, 0]
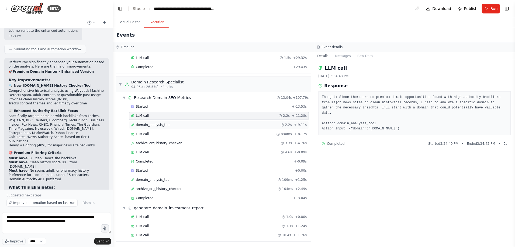
click at [219, 125] on div "domain_analysis_tool 2.2s + -9.11s" at bounding box center [219, 125] width 176 height 4
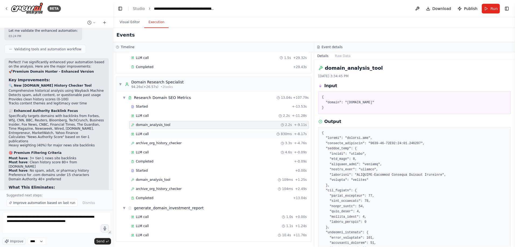
click at [218, 133] on div "LLM call 830ms + -8.17s" at bounding box center [219, 134] width 176 height 4
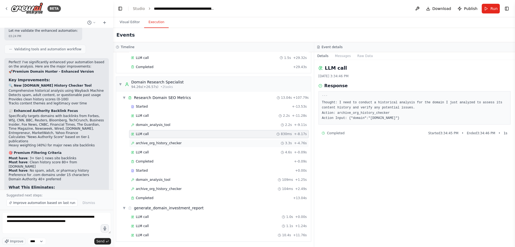
click at [215, 145] on div "archive_org_history_checker 3.3s + -4.76s" at bounding box center [219, 144] width 180 height 8
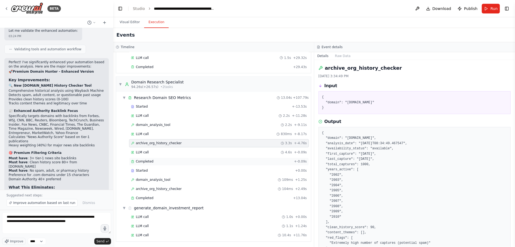
click at [211, 159] on div "Completed + -0.09s" at bounding box center [219, 162] width 180 height 8
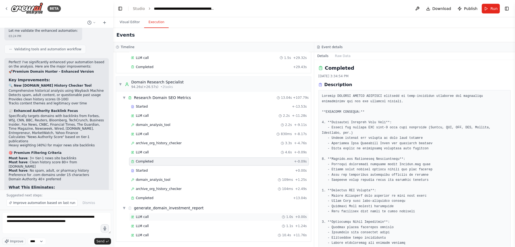
click at [191, 220] on div "LLM call 1.0s + 0.00s" at bounding box center [219, 217] width 180 height 8
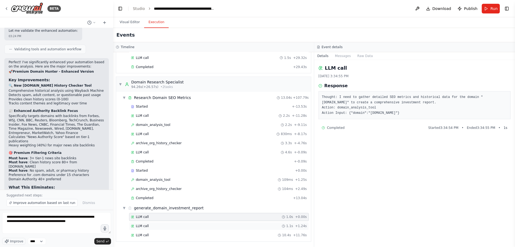
click at [191, 226] on div "LLM call 1.1s + 1.24s" at bounding box center [219, 226] width 176 height 4
click at [193, 232] on div "LLM call 10.4s + 11.76s" at bounding box center [219, 236] width 180 height 8
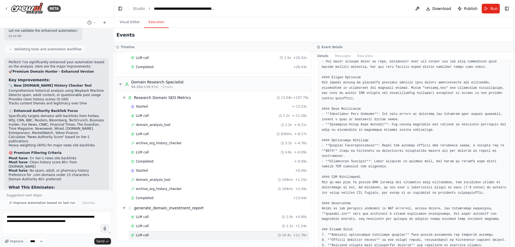
scroll to position [228, 0]
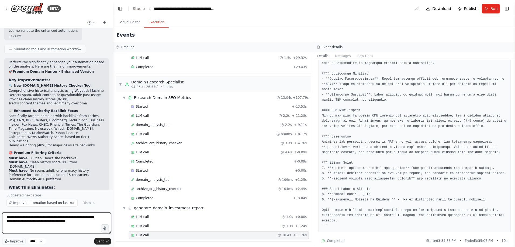
click at [61, 224] on textarea "**********" at bounding box center [56, 224] width 109 height 22
click at [66, 222] on textarea "**********" at bounding box center [56, 224] width 109 height 22
paste textarea "**********"
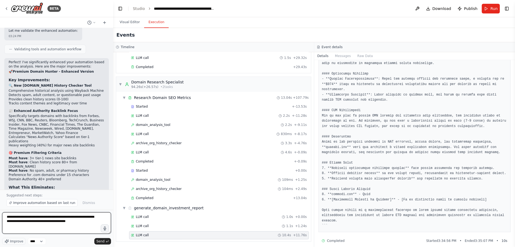
drag, startPoint x: 86, startPoint y: 223, endPoint x: 75, endPoint y: 223, distance: 10.2
click at [75, 223] on textarea "**********" at bounding box center [56, 224] width 109 height 22
type textarea "**********"
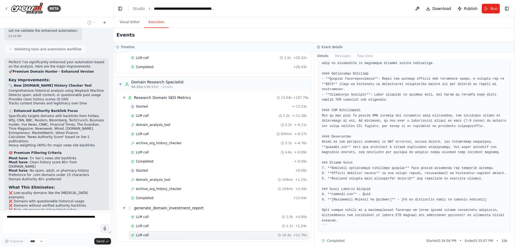
scroll to position [2345, 0]
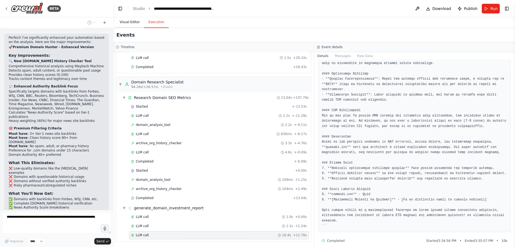
click at [132, 21] on button "Visual Editor" at bounding box center [129, 22] width 29 height 11
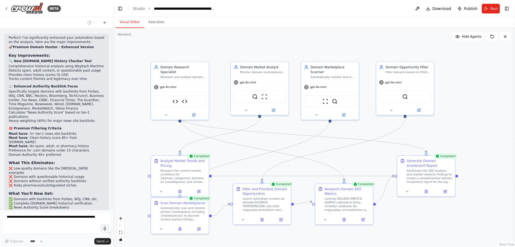
click at [458, 69] on div ".deletable-edge-delete-btn { width: 20px; height: 20px; border: 0px solid #ffff…" at bounding box center [314, 137] width 402 height 219
click at [510, 8] on button "Toggle Right Sidebar" at bounding box center [507, 9] width 8 height 8
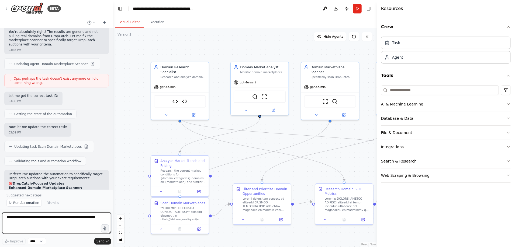
scroll to position [2691, 0]
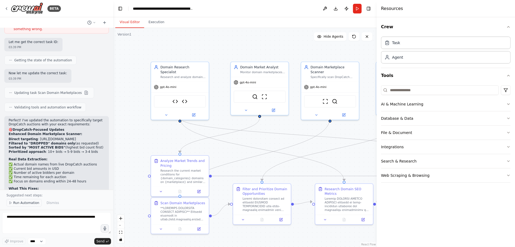
click at [37, 203] on button "Run Automation" at bounding box center [23, 203] width 35 height 8
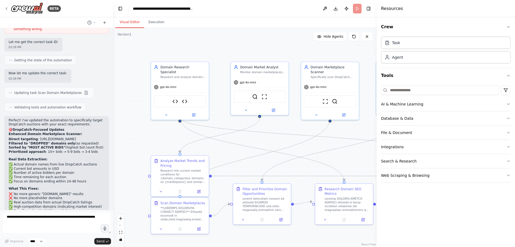
scroll to position [2671, 0]
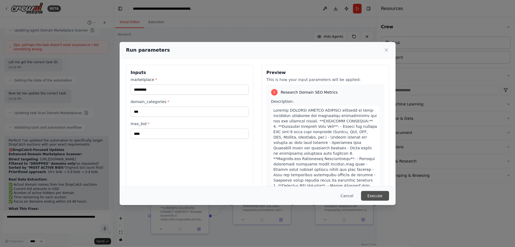
click at [374, 197] on button "Execute" at bounding box center [375, 196] width 28 height 10
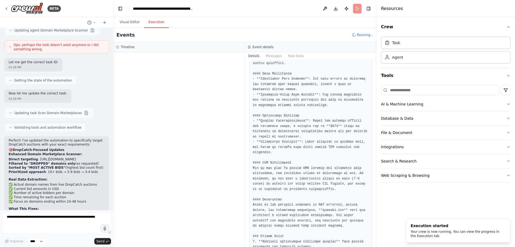
click at [153, 22] on button "Execution" at bounding box center [156, 22] width 25 height 11
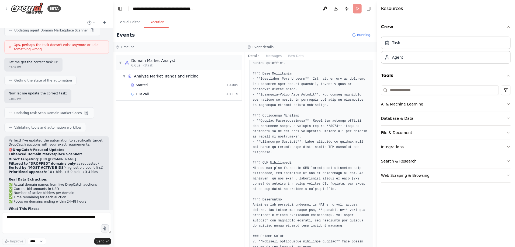
click at [357, 7] on header "**********" at bounding box center [244, 8] width 263 height 17
click at [205, 104] on div "Search the internet with Serper 622ms + 2.90s" at bounding box center [184, 103] width 107 height 4
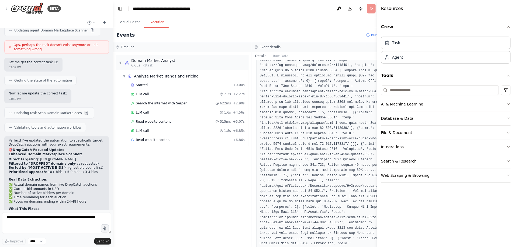
scroll to position [135, 0]
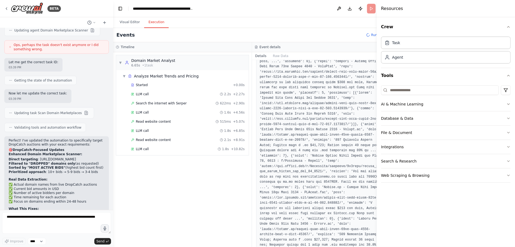
click at [357, 80] on pre at bounding box center [321, 174] width 123 height 357
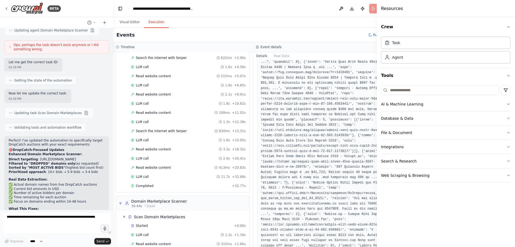
scroll to position [64, 0]
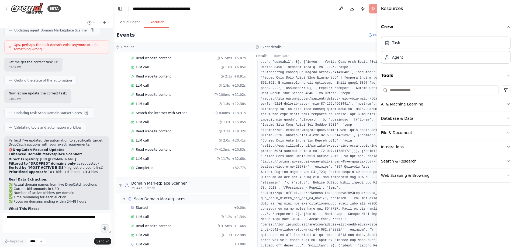
click at [166, 200] on div "Scan Domain Marketplaces" at bounding box center [159, 198] width 51 height 5
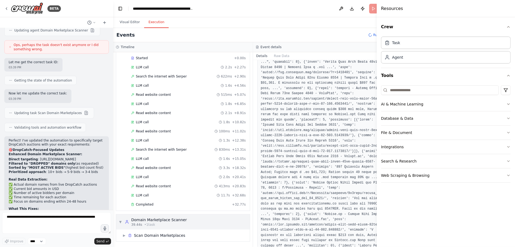
click at [151, 224] on span "• 1 task" at bounding box center [149, 225] width 11 height 4
click at [154, 238] on div "▶ Scan Domain Marketplaces" at bounding box center [184, 236] width 129 height 10
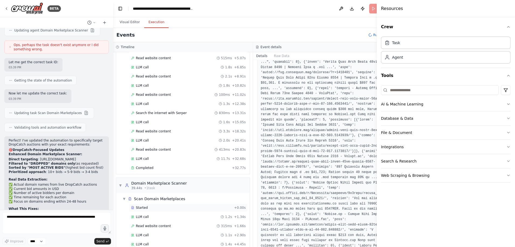
click at [164, 209] on div "Started" at bounding box center [181, 208] width 101 height 4
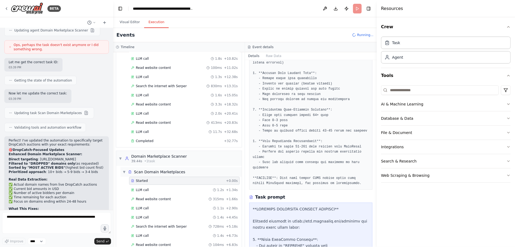
scroll to position [117, 0]
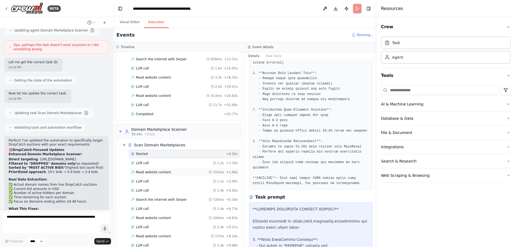
click at [196, 172] on div "Read website content 315ms + 1.66s" at bounding box center [184, 172] width 107 height 4
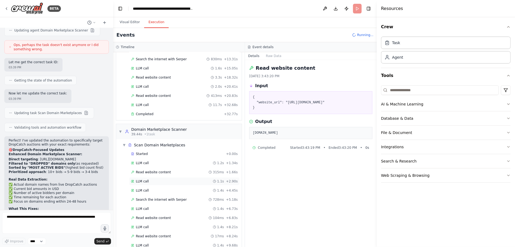
click at [194, 178] on div "LLM call 1.1s + 2.90s" at bounding box center [184, 182] width 110 height 8
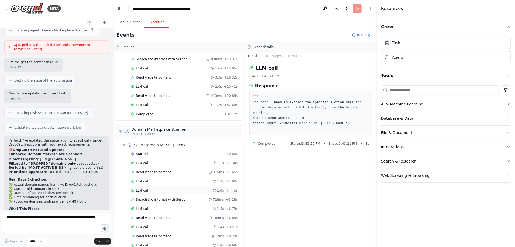
click at [192, 187] on div "LLM call 1.4s + 4.45s" at bounding box center [184, 191] width 110 height 8
click at [188, 199] on div "Search the internet with Serper 728ms + 5.18s" at bounding box center [184, 200] width 107 height 4
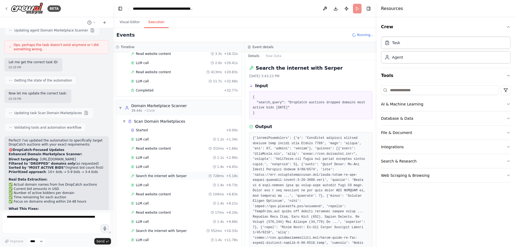
scroll to position [144, 0]
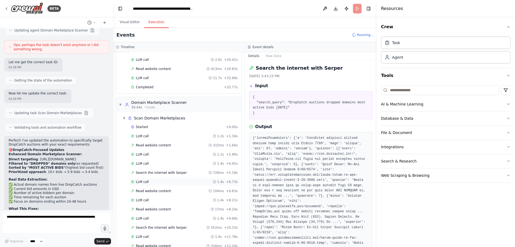
click at [188, 183] on div "LLM call 1.4s + 6.73s" at bounding box center [184, 182] width 107 height 4
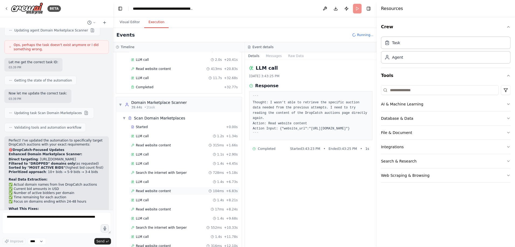
click at [186, 192] on div "Read website content 104ms + 6.83s" at bounding box center [184, 191] width 107 height 4
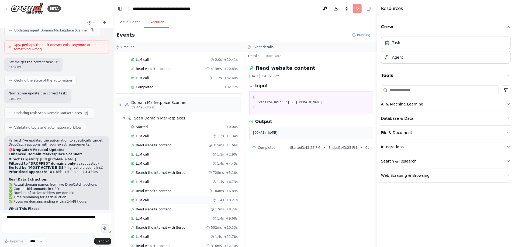
click at [182, 202] on div "LLM call 1.4s + 8.21s" at bounding box center [184, 200] width 110 height 8
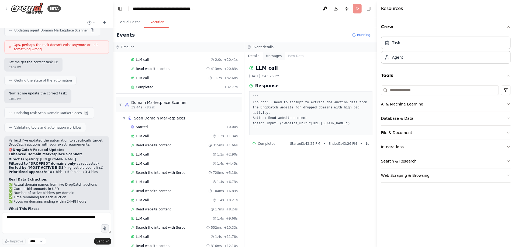
click at [271, 57] on button "Messages" at bounding box center [274, 56] width 22 height 8
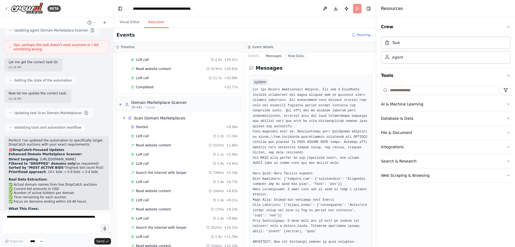
click at [287, 57] on button "Raw Data" at bounding box center [296, 56] width 22 height 8
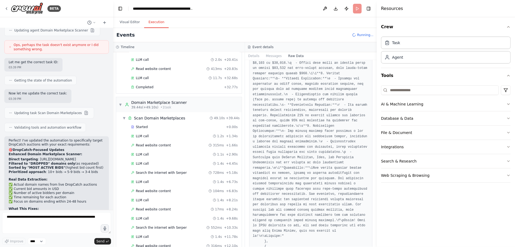
scroll to position [2155, 0]
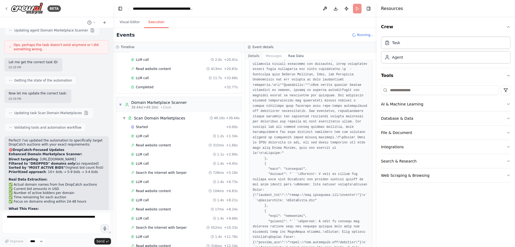
click at [256, 56] on button "Details" at bounding box center [254, 56] width 18 height 8
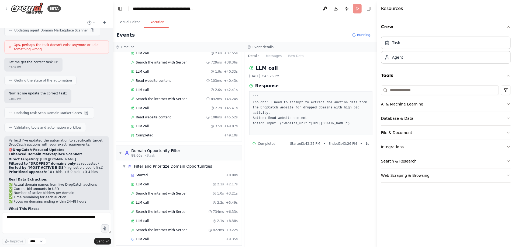
scroll to position [515, 0]
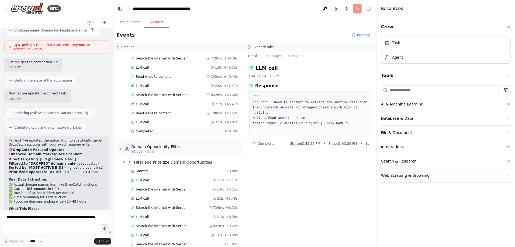
click at [189, 130] on div "Completed" at bounding box center [176, 132] width 91 height 4
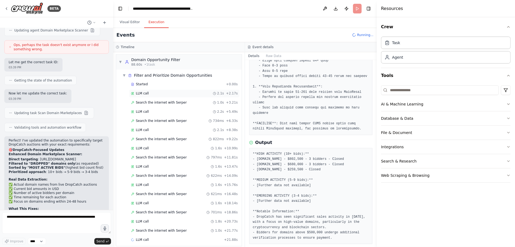
scroll to position [607, 0]
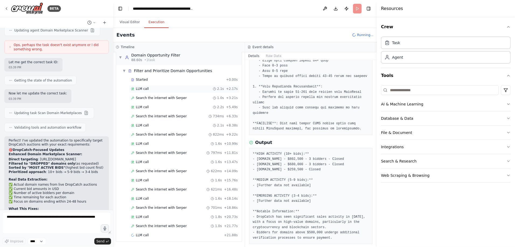
click at [178, 86] on div "LLM call 2.1s + 2.17s" at bounding box center [184, 89] width 110 height 8
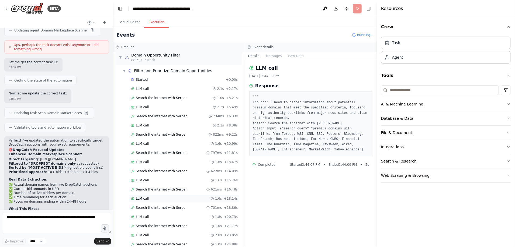
click at [171, 197] on div "LLM call 1.6s + 18.14s" at bounding box center [184, 199] width 107 height 4
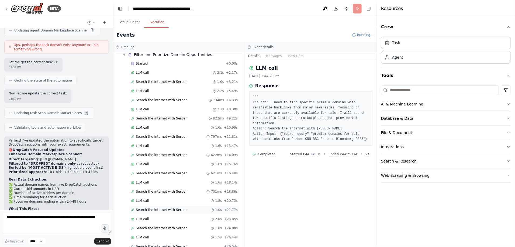
scroll to position [625, 0]
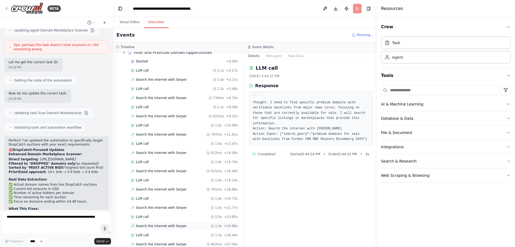
click at [172, 225] on span "Search the internet with Serper" at bounding box center [161, 226] width 51 height 4
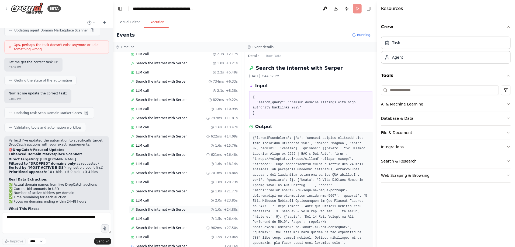
scroll to position [652, 0]
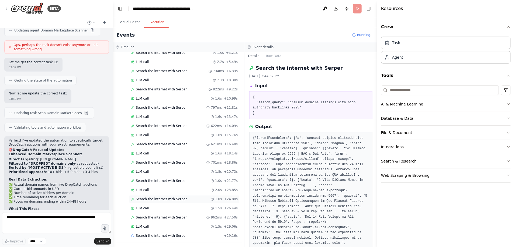
click at [172, 225] on div "LLM call 1.5s + 29.06s" at bounding box center [184, 227] width 107 height 4
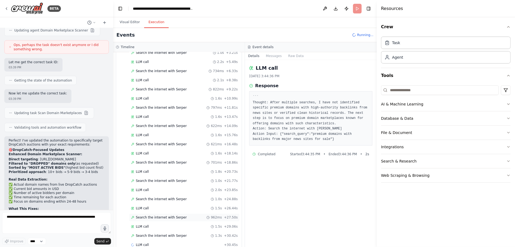
click at [173, 218] on span "Search the internet with Serper" at bounding box center [161, 217] width 51 height 4
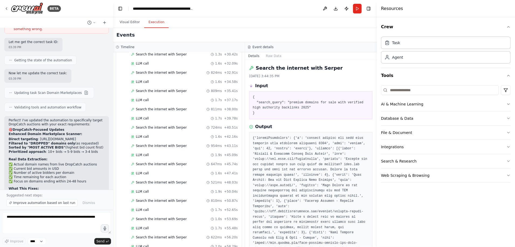
scroll to position [1095, 0]
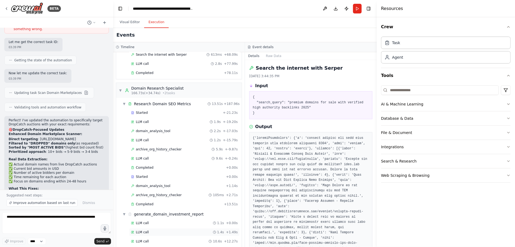
click at [145, 228] on div "LLM call 1.4s + 1.49s" at bounding box center [184, 232] width 110 height 8
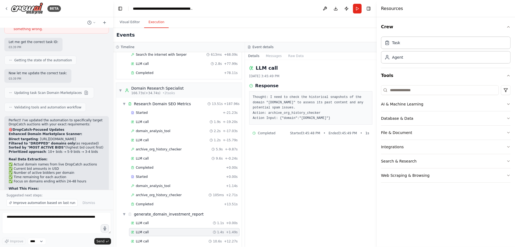
click at [145, 228] on div "LLM call 1.4s + 1.49s" at bounding box center [184, 232] width 110 height 8
click at [145, 219] on div "LLM call 1.1s + 0.00s" at bounding box center [184, 223] width 110 height 8
click at [129, 26] on button "Visual Editor" at bounding box center [129, 22] width 29 height 11
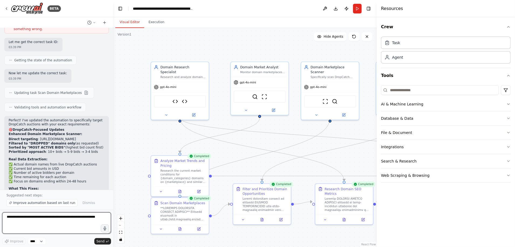
click at [38, 221] on textarea at bounding box center [56, 224] width 109 height 22
type textarea "**********"
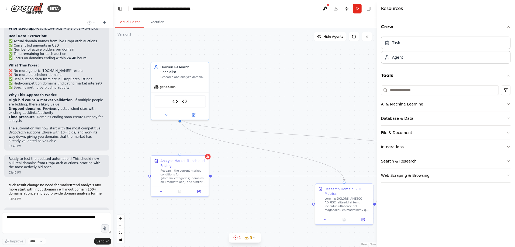
scroll to position [2828, 0]
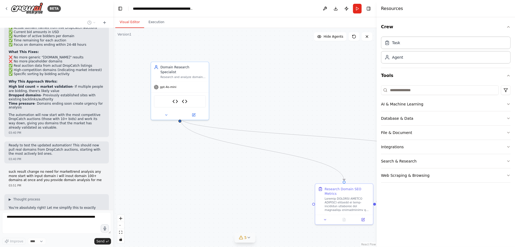
click at [255, 235] on button "5" at bounding box center [245, 238] width 21 height 10
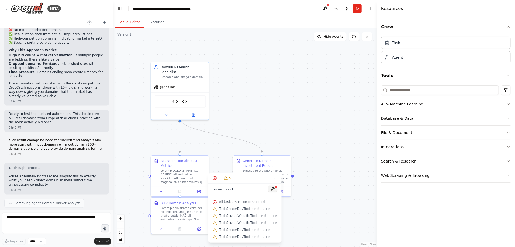
scroll to position [2891, 0]
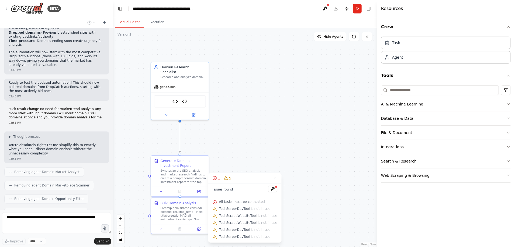
click at [324, 172] on div ".deletable-edge-delete-btn { width: 20px; height: 20px; border: 0px solid #ffff…" at bounding box center [244, 137] width 263 height 219
click at [273, 179] on icon at bounding box center [275, 178] width 4 height 4
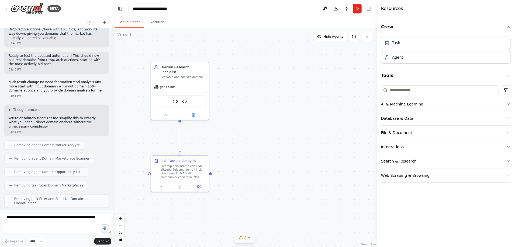
scroll to position [2931, 0]
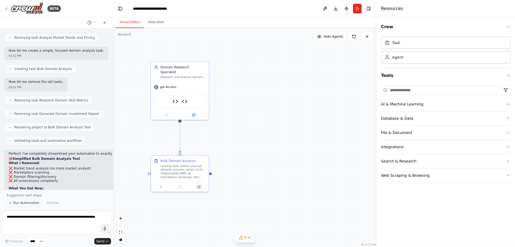
click at [30, 205] on span "Run Automation" at bounding box center [26, 203] width 26 height 4
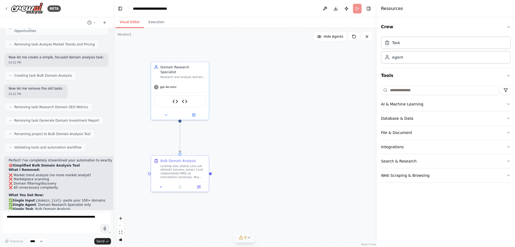
scroll to position [3095, 0]
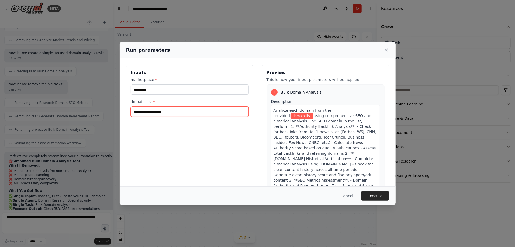
click at [164, 113] on input "domain_list *" at bounding box center [190, 112] width 118 height 10
paste input "**********"
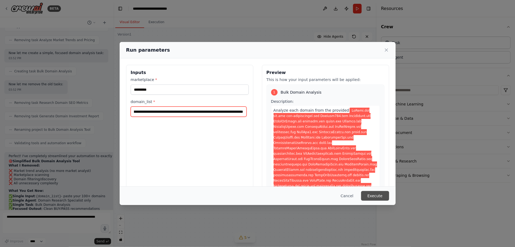
type input "**********"
click at [375, 195] on button "Execute" at bounding box center [375, 196] width 28 height 10
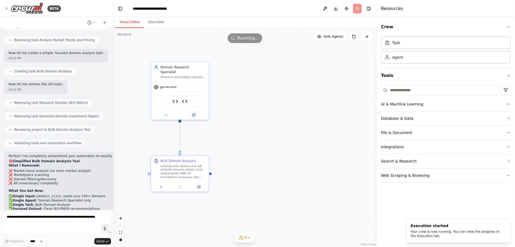
click at [158, 29] on div ".deletable-edge-delete-btn { width: 20px; height: 20px; border: 0px solid #ffff…" at bounding box center [244, 137] width 263 height 219
click at [156, 25] on button "Execution" at bounding box center [156, 22] width 25 height 11
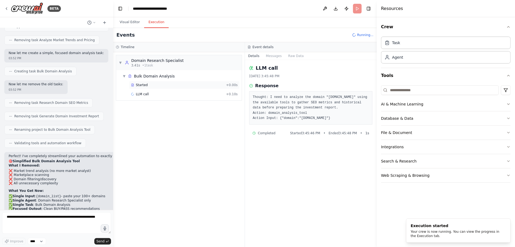
click at [155, 84] on div "Started" at bounding box center [177, 85] width 93 height 4
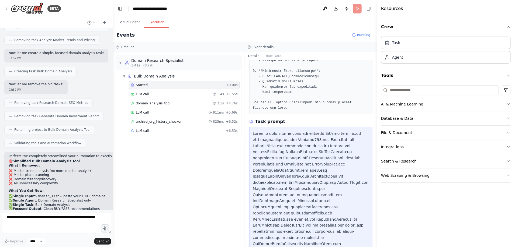
scroll to position [215, 0]
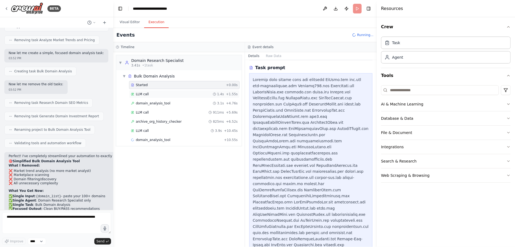
click at [181, 94] on div "LLM call 1.4s + 1.55s" at bounding box center [184, 94] width 107 height 4
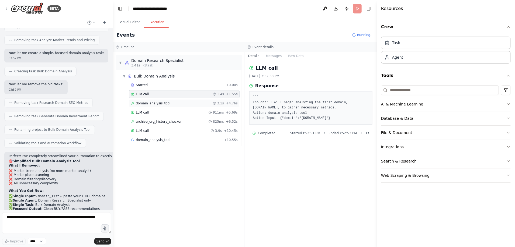
click at [180, 102] on div "domain_analysis_tool 3.1s + 4.76s" at bounding box center [184, 103] width 107 height 4
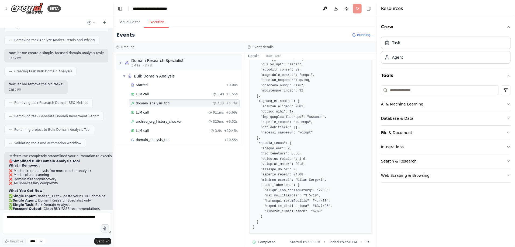
scroll to position [222, 0]
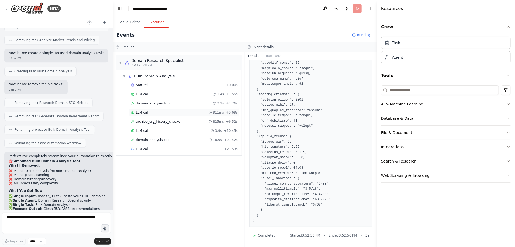
click at [166, 113] on div "LLM call 911ms + 5.69s" at bounding box center [184, 112] width 107 height 4
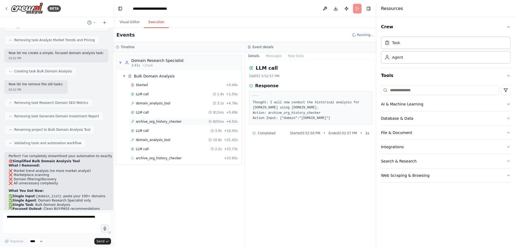
click at [196, 122] on div "archive_org_history_checker 825ms + 6.52s" at bounding box center [184, 122] width 107 height 4
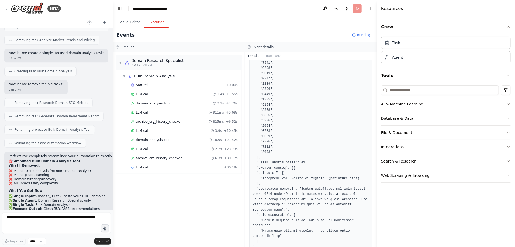
scroll to position [154, 0]
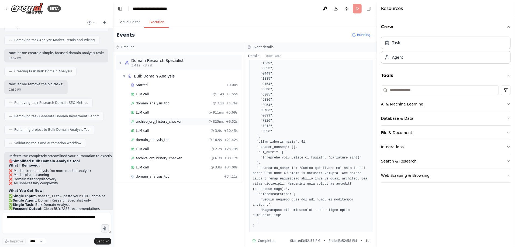
click at [182, 120] on div "archive_org_history_checker 825ms + 6.52s" at bounding box center [184, 122] width 107 height 4
click at [182, 129] on div "LLM call 3.9s + 10.45s" at bounding box center [184, 131] width 107 height 4
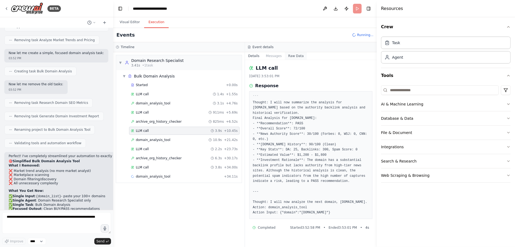
click at [285, 55] on button "Raw Data" at bounding box center [296, 56] width 22 height 8
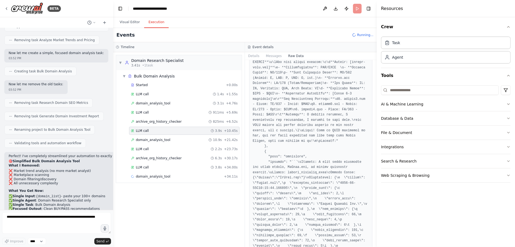
scroll to position [2128, 0]
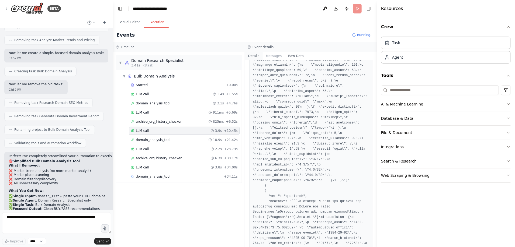
click at [255, 53] on button "Details" at bounding box center [254, 56] width 18 height 8
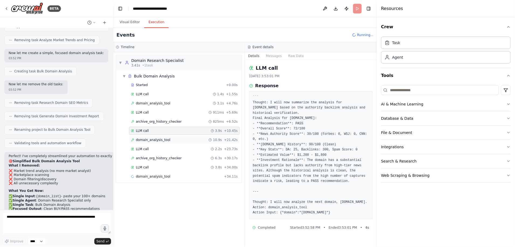
click at [200, 137] on div "domain_analysis_tool 10.9s + 21.42s" at bounding box center [184, 140] width 110 height 8
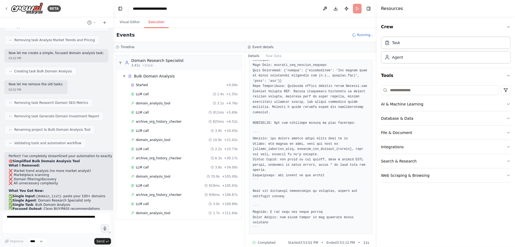
scroll to position [464, 0]
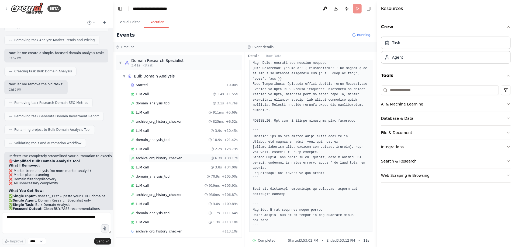
click at [167, 158] on span "archive_org_history_checker" at bounding box center [159, 158] width 46 height 4
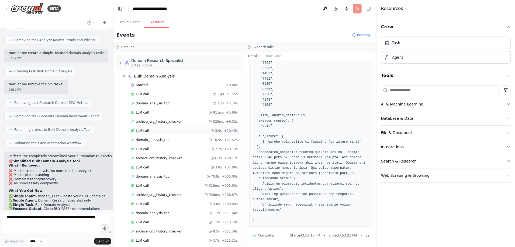
scroll to position [27, 0]
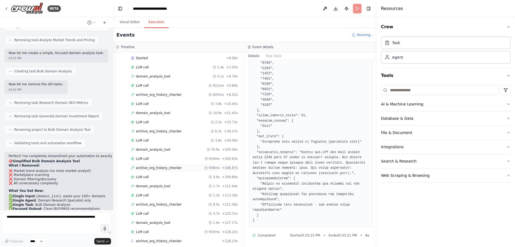
click at [200, 168] on div "archive_org_history_checker 936ms + 106.87s" at bounding box center [184, 168] width 107 height 4
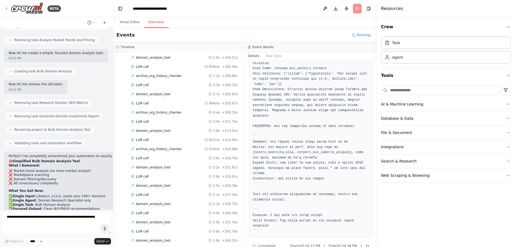
scroll to position [527, 0]
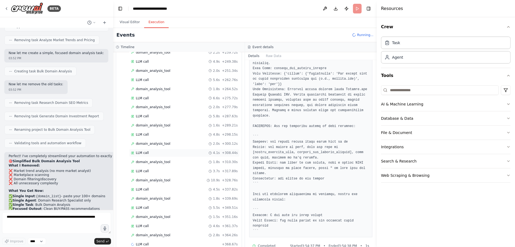
click at [163, 152] on div "LLM call 4.1s + 308.44s" at bounding box center [184, 153] width 107 height 4
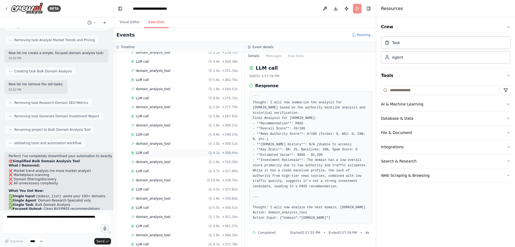
click at [207, 156] on div "LLM call 4.1s + 308.44s" at bounding box center [184, 153] width 110 height 8
click at [192, 162] on div "domain_analysis_tool 1.8s + 310.30s" at bounding box center [184, 162] width 107 height 4
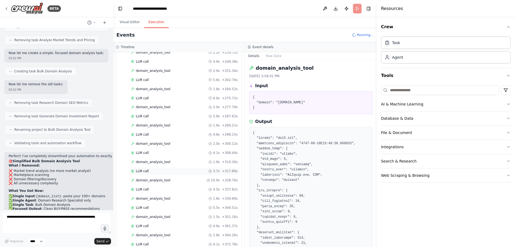
click at [173, 171] on div "LLM call 3.7s + 317.89s" at bounding box center [184, 171] width 107 height 4
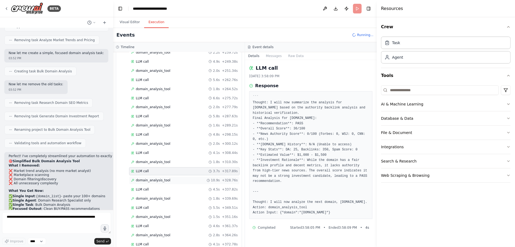
click at [178, 181] on div "domain_analysis_tool 10.9s + 328.76s" at bounding box center [184, 181] width 107 height 4
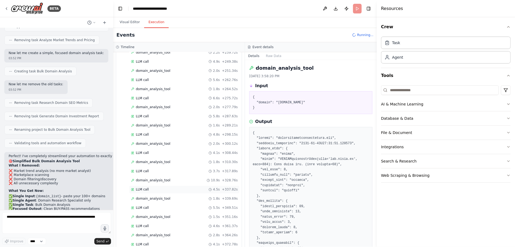
click at [181, 188] on div "LLM call 4.5s + 337.82s" at bounding box center [184, 190] width 107 height 4
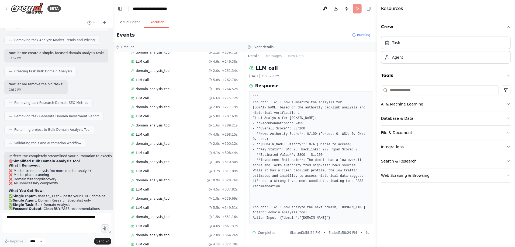
scroll to position [564, 0]
click at [183, 192] on div "LLM call 4.6s + 361.37s" at bounding box center [184, 190] width 110 height 8
click at [183, 174] on div "LLM call 5.5s + 349.51s" at bounding box center [184, 172] width 110 height 8
click at [183, 168] on div "LLM call 5.5s + 349.51s" at bounding box center [184, 172] width 110 height 8
click at [181, 222] on div "LLM call 4.0s + 382.67s" at bounding box center [184, 226] width 110 height 8
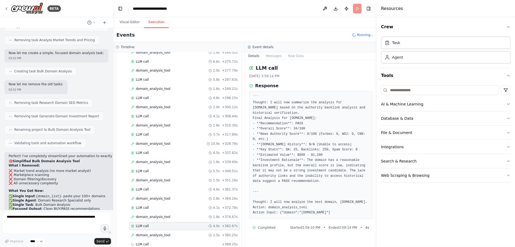
click at [176, 211] on div "LLM call 4.1s + 372.78s" at bounding box center [184, 208] width 110 height 8
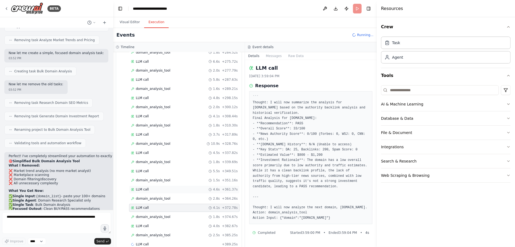
click at [175, 188] on div "LLM call 4.6s + 361.37s" at bounding box center [184, 190] width 107 height 4
click at [174, 154] on div "LLM call 4.5s + 337.82s" at bounding box center [184, 153] width 107 height 4
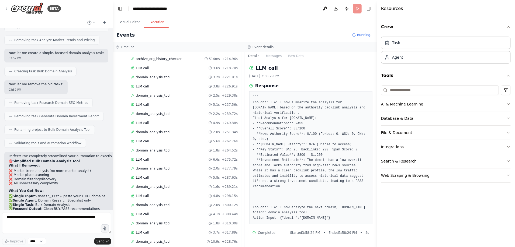
scroll to position [375, 0]
click at [174, 151] on div "archive_org_history_checker 514ms + 214.96s" at bounding box center [184, 149] width 110 height 8
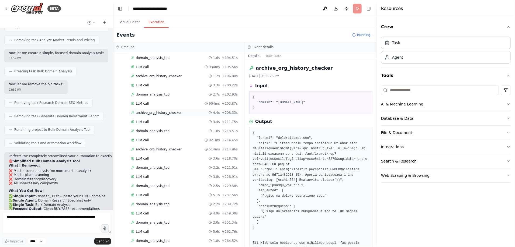
click at [170, 109] on div "archive_org_history_checker 4.4s + 208.33s" at bounding box center [184, 113] width 110 height 8
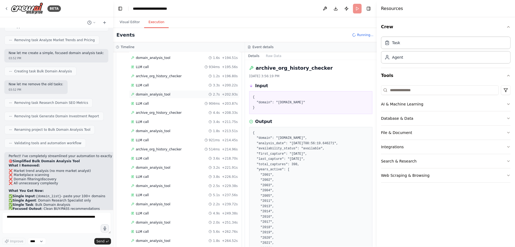
click at [171, 96] on div "domain_analysis_tool 2.7s + 202.93s" at bounding box center [184, 94] width 107 height 4
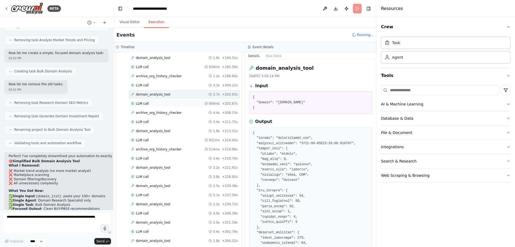
click at [171, 102] on div "LLM call 904ms + 203.87s" at bounding box center [184, 104] width 107 height 4
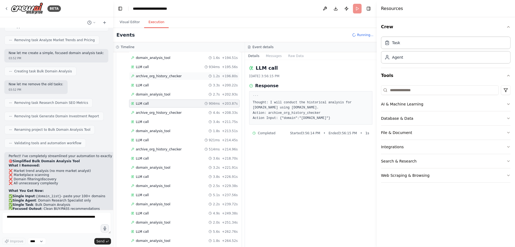
click at [171, 78] on div "archive_org_history_checker 1.2s + 196.80s" at bounding box center [184, 76] width 110 height 8
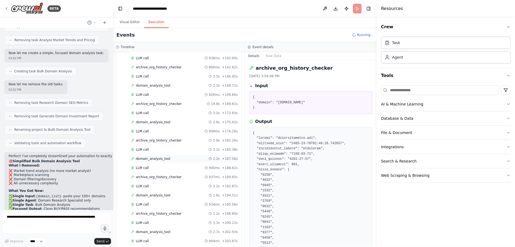
scroll to position [214, 0]
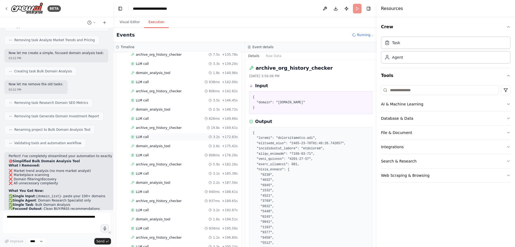
click at [166, 136] on div "LLM call 3.2s + 172.83s" at bounding box center [184, 137] width 107 height 4
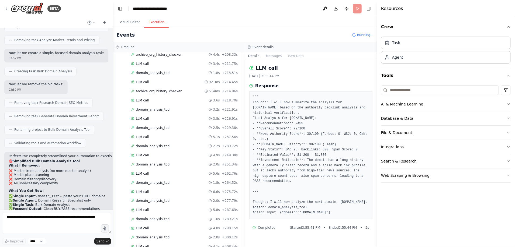
scroll to position [600, 0]
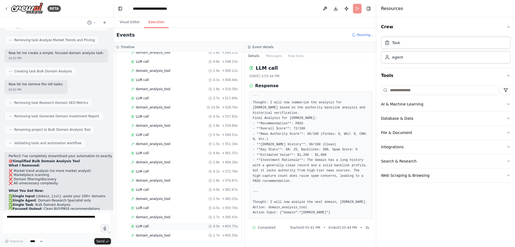
click at [156, 229] on div "LLM call 4.0s + 403.75s" at bounding box center [184, 227] width 110 height 8
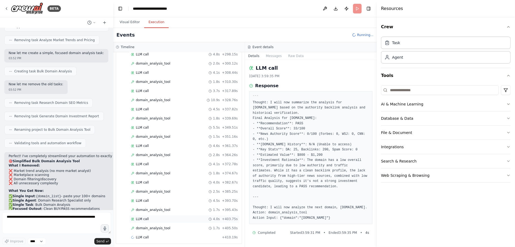
scroll to position [610, 0]
click at [159, 228] on div "domain_analysis_tool 1.7s + 405.50s" at bounding box center [184, 226] width 110 height 8
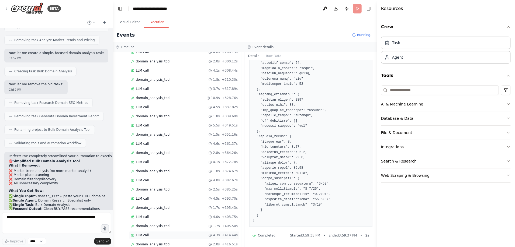
scroll to position [619, 0]
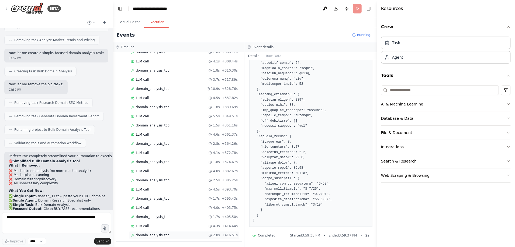
click at [162, 237] on div "domain_analysis_tool 2.0s + 416.51s" at bounding box center [184, 236] width 110 height 8
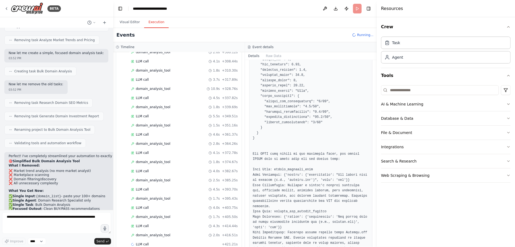
scroll to position [357, 0]
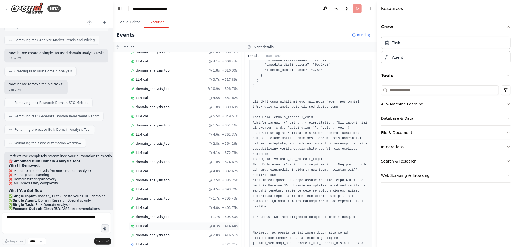
click at [169, 229] on div "LLM call 4.3s + 414.44s" at bounding box center [184, 226] width 110 height 8
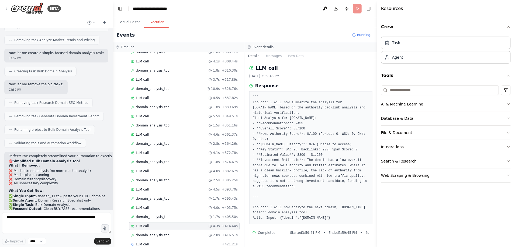
click at [311, 145] on pre "``` Thought: I will now summarize the analysis for VisionTechCamps.com based on…" at bounding box center [311, 158] width 116 height 126
click at [231, 177] on div "domain_analysis_tool 2.5s + 385.25s" at bounding box center [184, 181] width 110 height 8
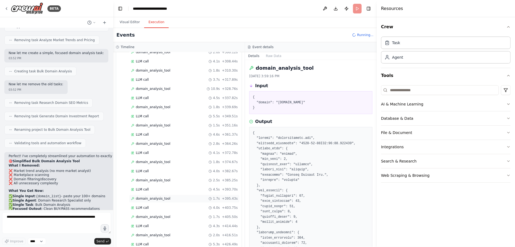
click at [206, 200] on div "domain_analysis_tool 1.7s + 395.43s" at bounding box center [184, 199] width 107 height 4
click at [204, 204] on div "LLM call 4.0s + 403.75s" at bounding box center [184, 208] width 110 height 8
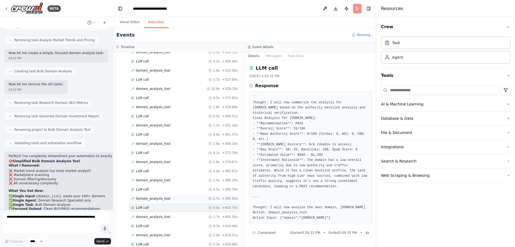
click at [207, 201] on div "domain_analysis_tool 1.7s + 395.43s" at bounding box center [184, 199] width 110 height 8
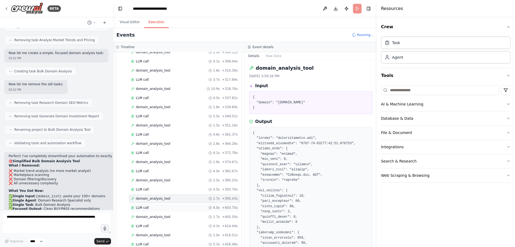
click at [206, 206] on div "LLM call 4.0s + 403.75s" at bounding box center [184, 208] width 107 height 4
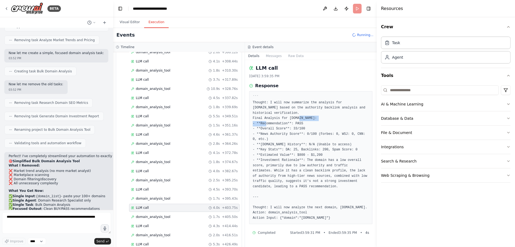
drag, startPoint x: 287, startPoint y: 118, endPoint x: 317, endPoint y: 116, distance: 30.8
click at [317, 116] on pre "``` Thought: I will now summarize the analysis for TownCraftMovie.com based on …" at bounding box center [311, 158] width 116 height 126
drag, startPoint x: 318, startPoint y: 117, endPoint x: 286, endPoint y: 120, distance: 32.8
click at [286, 120] on pre "``` Thought: I will now summarize the analysis for TownCraftMovie.com based on …" at bounding box center [311, 158] width 116 height 126
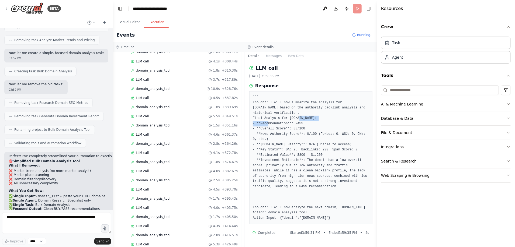
copy pre "TownCraftMovie.com"
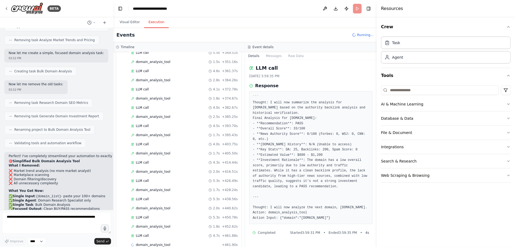
click at [282, 159] on pre "``` Thought: I will now summarize the analysis for TownCraftMovie.com based on …" at bounding box center [311, 158] width 116 height 126
click at [358, 146] on pre "``` Thought: I will now summarize the analysis for TownCraftMovie.com based on …" at bounding box center [311, 158] width 116 height 126
click at [285, 57] on button "Raw Data" at bounding box center [296, 56] width 22 height 8
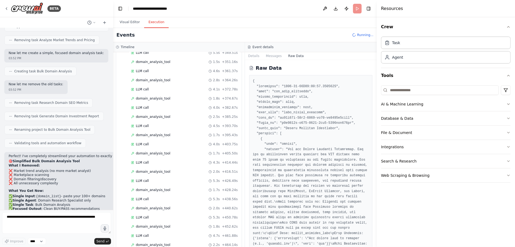
click at [285, 56] on button "Raw Data" at bounding box center [296, 56] width 22 height 8
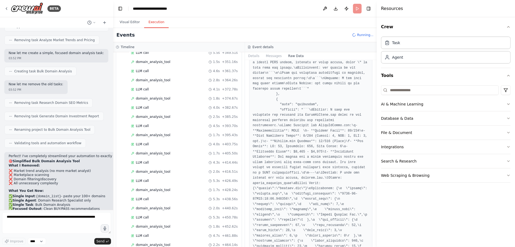
scroll to position [90688, 0]
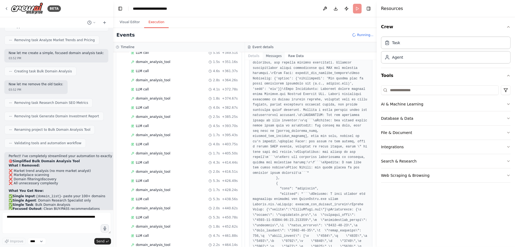
click at [270, 58] on button "Messages" at bounding box center [274, 56] width 22 height 8
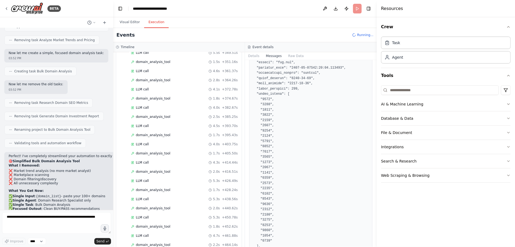
scroll to position [2478, 0]
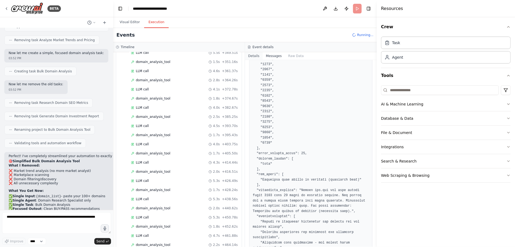
click at [256, 58] on button "Details" at bounding box center [254, 56] width 18 height 8
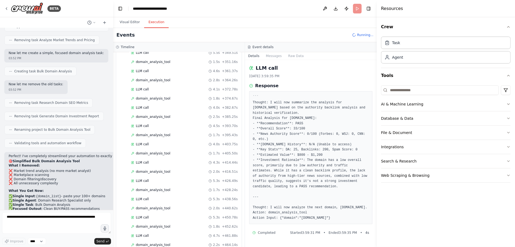
click at [351, 6] on header "**********" at bounding box center [244, 8] width 263 height 17
click at [361, 10] on header "**********" at bounding box center [244, 8] width 263 height 17
click at [361, 36] on span "Running..." at bounding box center [365, 35] width 16 height 4
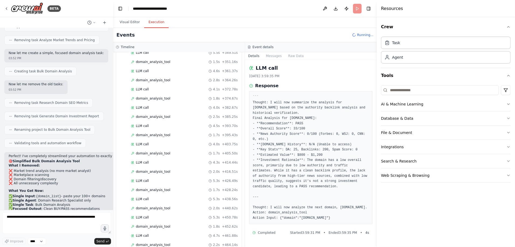
click at [361, 8] on header "**********" at bounding box center [244, 8] width 263 height 17
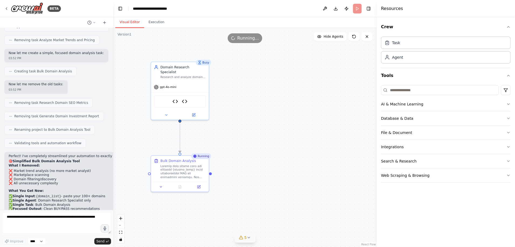
click at [120, 22] on button "Visual Editor" at bounding box center [129, 22] width 29 height 11
click at [245, 40] on span "Running..." at bounding box center [248, 38] width 22 height 6
click at [235, 46] on div ".deletable-edge-delete-btn { width: 20px; height: 20px; border: 0px solid #ffff…" at bounding box center [244, 137] width 263 height 219
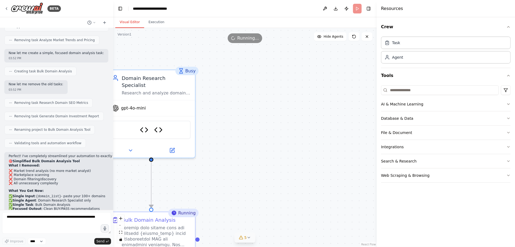
click at [235, 46] on div ".deletable-edge-delete-btn { width: 20px; height: 20px; border: 0px solid #ffff…" at bounding box center [244, 137] width 263 height 219
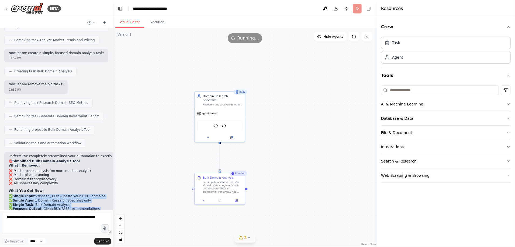
drag, startPoint x: 67, startPoint y: 133, endPoint x: 80, endPoint y: 75, distance: 59.1
click at [80, 154] on div "Perfect! I've completely streamlined your automation to exactly what you need: …" at bounding box center [85, 224] width 153 height 141
click at [79, 219] on p "Input: Just provide your domain list like:" at bounding box center [85, 221] width 153 height 4
click at [39, 244] on select "****" at bounding box center [37, 241] width 18 height 7
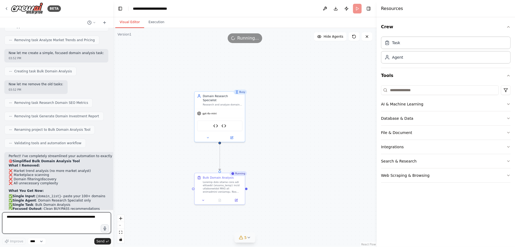
click at [61, 232] on textarea at bounding box center [56, 224] width 109 height 22
click at [67, 219] on textarea at bounding box center [56, 224] width 109 height 22
click at [345, 8] on button "Publish" at bounding box center [346, 9] width 9 height 10
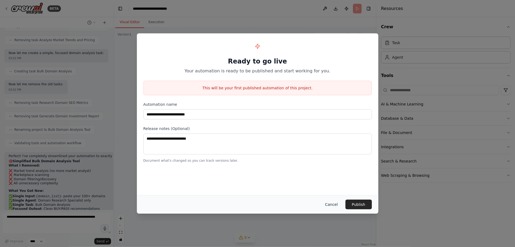
click at [333, 205] on button "Cancel" at bounding box center [331, 205] width 21 height 10
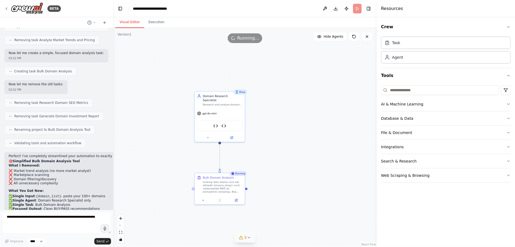
click at [357, 6] on header "**********" at bounding box center [244, 8] width 263 height 17
click at [371, 9] on button "Toggle Right Sidebar" at bounding box center [369, 9] width 8 height 8
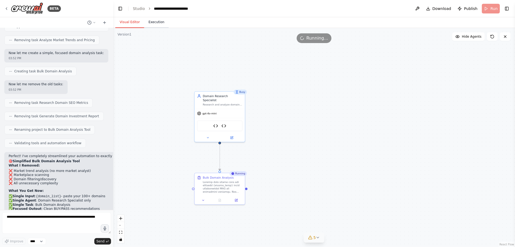
click at [153, 25] on button "Execution" at bounding box center [156, 22] width 25 height 11
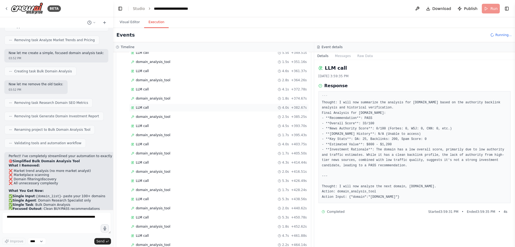
click at [181, 104] on div "LLM call 4.0s + 382.67s" at bounding box center [219, 108] width 180 height 8
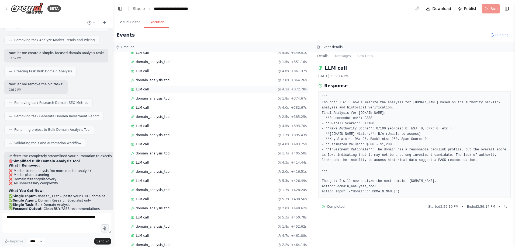
click at [176, 86] on div "LLM call 4.1s + 372.78s" at bounding box center [219, 89] width 180 height 8
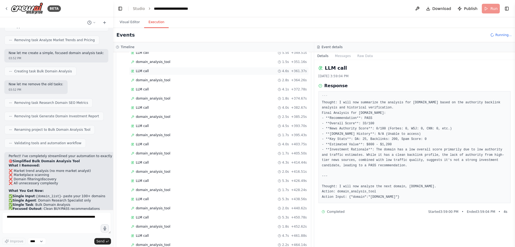
click at [179, 69] on div "LLM call 4.6s + 361.37s" at bounding box center [219, 71] width 176 height 4
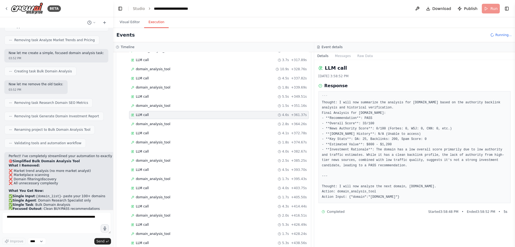
scroll to position [602, 0]
click at [180, 68] on div "domain_analysis_tool 2.0s + 300.12s" at bounding box center [219, 69] width 176 height 4
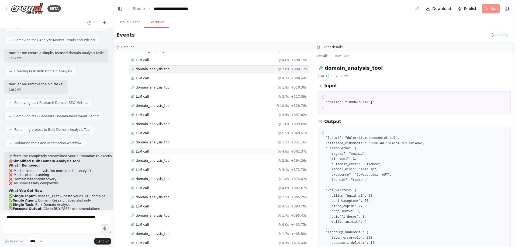
scroll to position [548, 0]
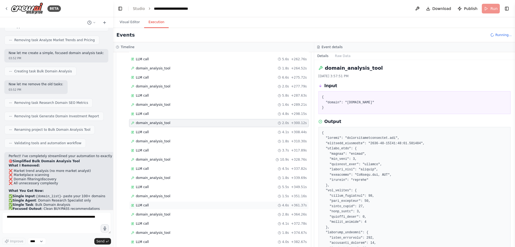
click at [180, 68] on div "domain_analysis_tool 1.8s + 264.52s" at bounding box center [219, 68] width 176 height 4
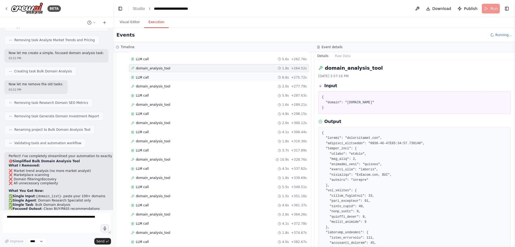
click at [179, 74] on div "LLM call 6.6s + 275.72s" at bounding box center [219, 78] width 180 height 8
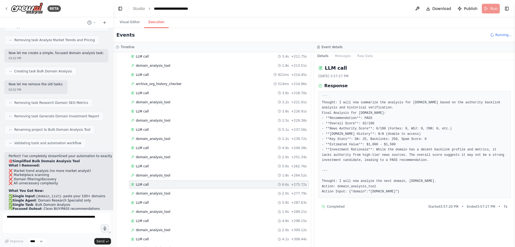
scroll to position [440, 0]
click at [184, 74] on div "LLM call 921ms + 214.45s" at bounding box center [219, 75] width 176 height 4
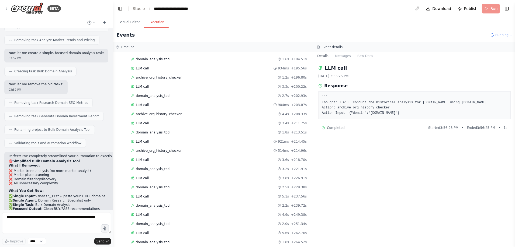
scroll to position [332, 0]
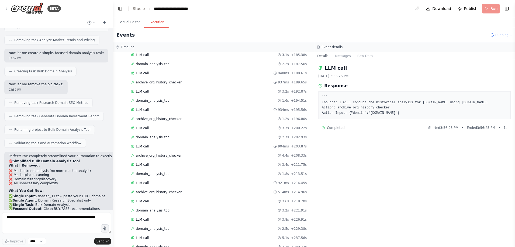
click at [184, 74] on div "LLM call 940ms + 188.61s" at bounding box center [219, 73] width 176 height 4
click at [191, 66] on div "domain_analysis_tool 2.2s + 187.56s" at bounding box center [219, 64] width 180 height 8
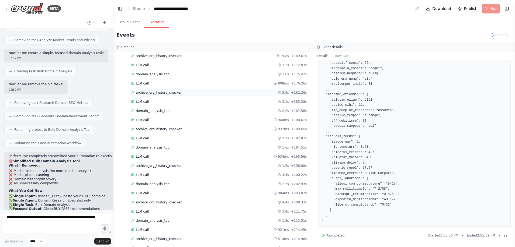
scroll to position [279, 0]
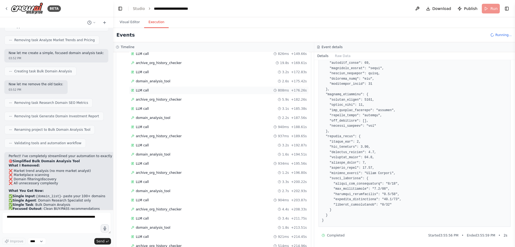
click at [200, 92] on div "LLM call 808ms + 176.26s" at bounding box center [219, 90] width 176 height 4
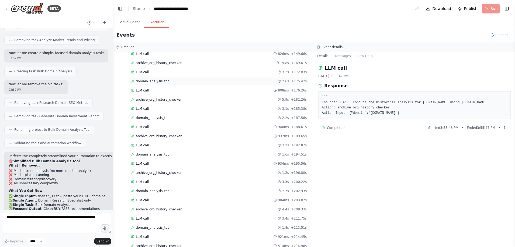
click at [206, 84] on div "domain_analysis_tool 2.6s + 175.42s" at bounding box center [219, 81] width 180 height 8
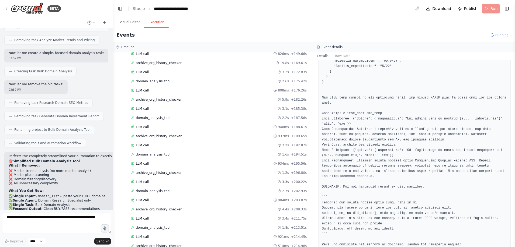
scroll to position [406, 0]
